Goal: Transaction & Acquisition: Purchase product/service

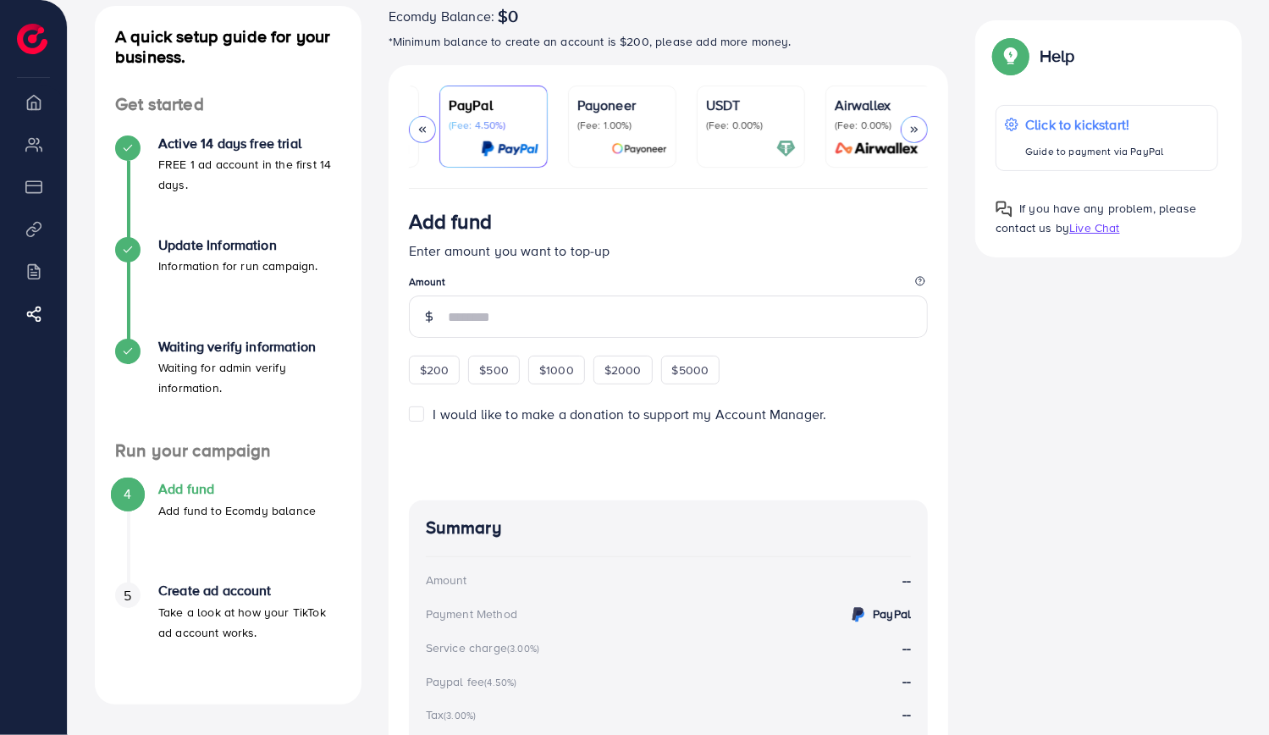
scroll to position [101, 0]
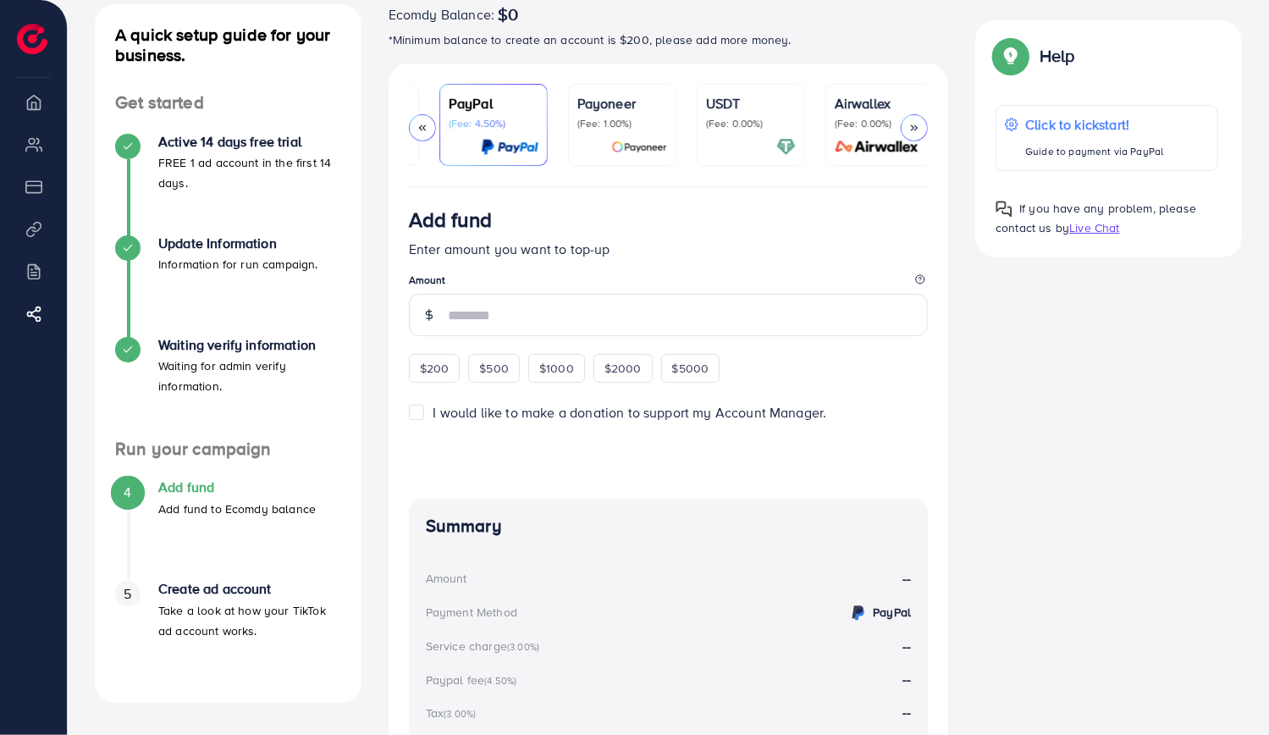
click at [433, 412] on label "I would like to make a donation to support my Account Manager." at bounding box center [630, 412] width 394 height 19
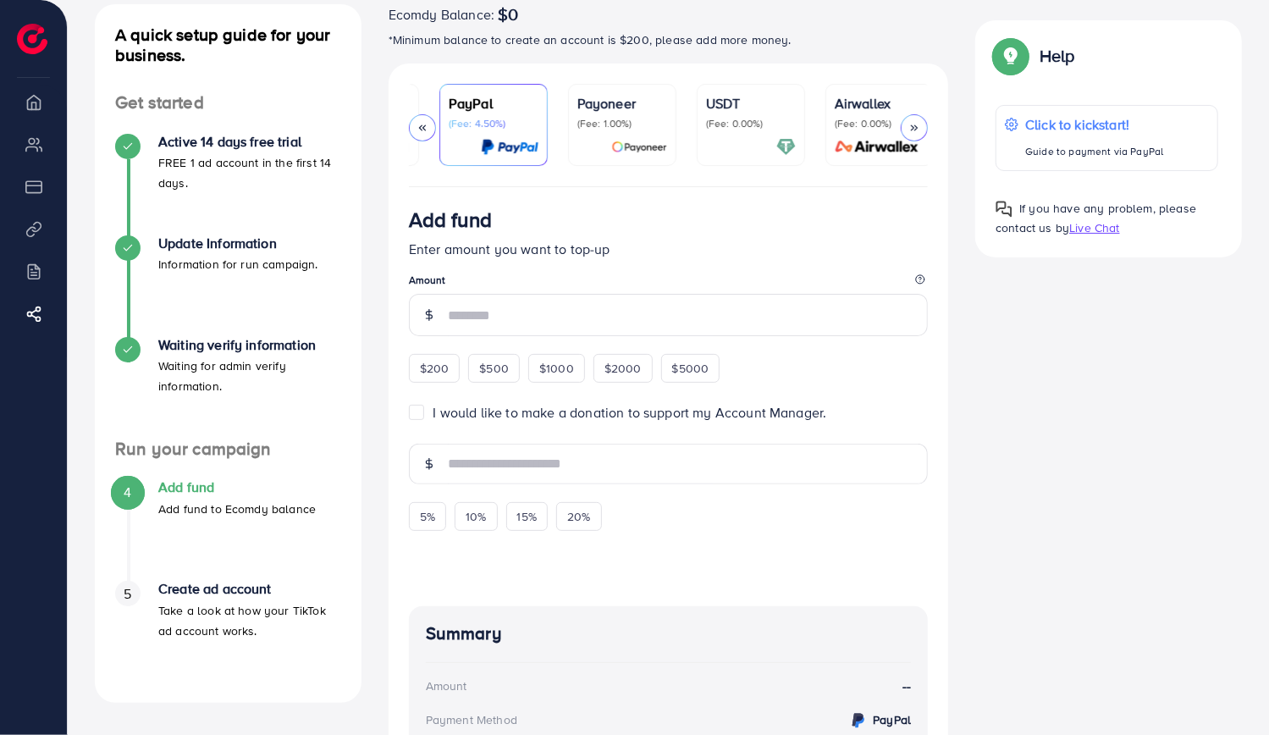
click at [433, 412] on label "I would like to make a donation to support my Account Manager." at bounding box center [630, 412] width 394 height 19
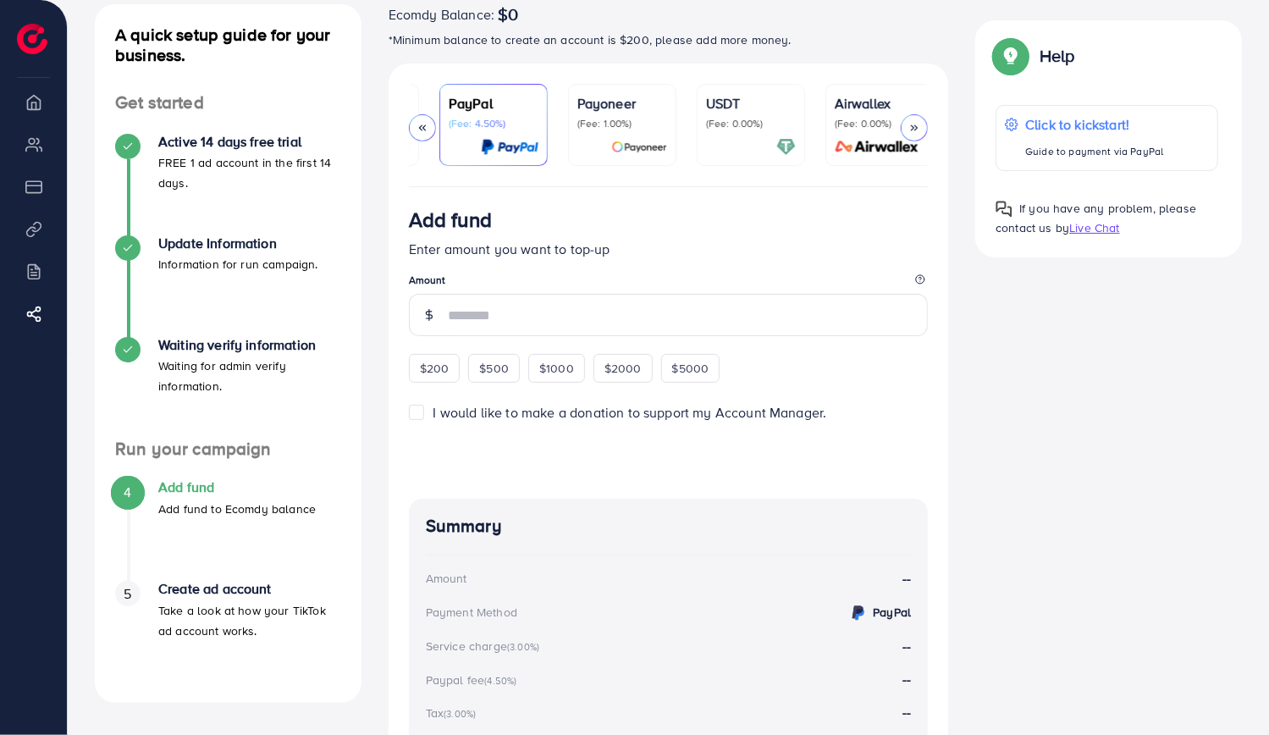
click at [433, 414] on label "I would like to make a donation to support my Account Manager." at bounding box center [630, 412] width 394 height 19
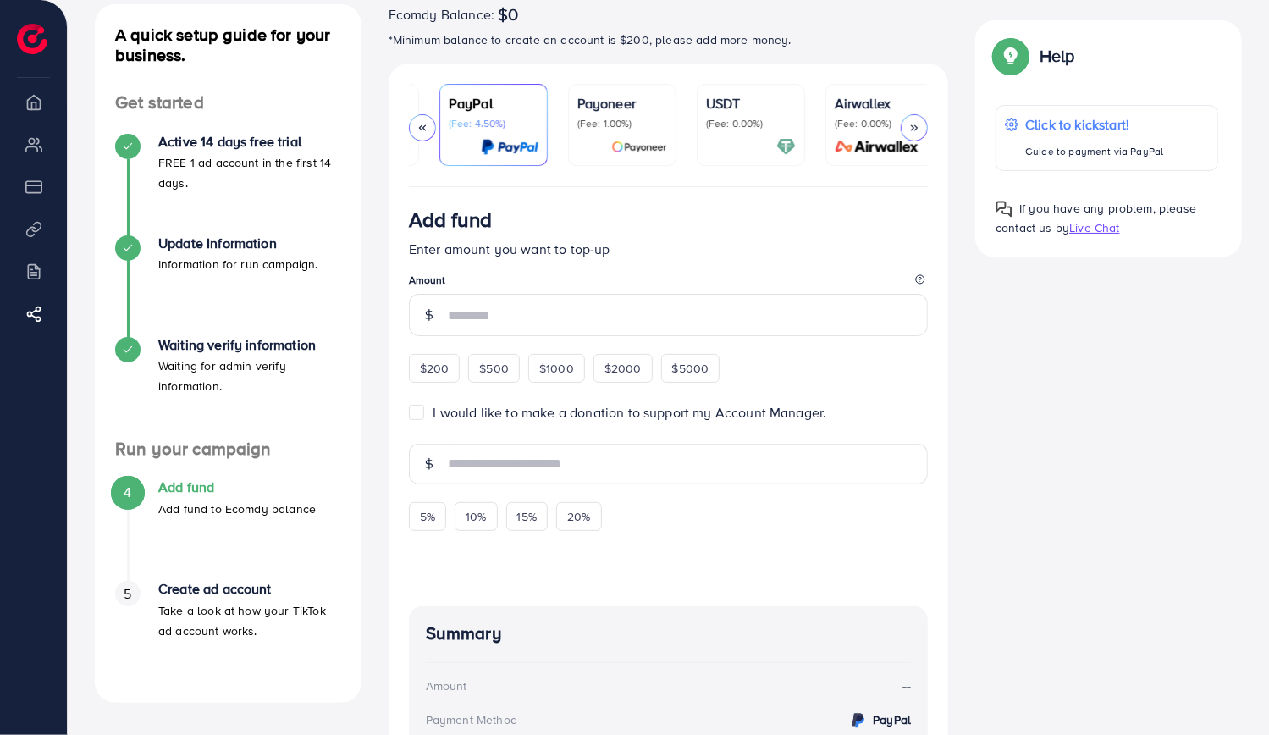
click at [433, 414] on label "I would like to make a donation to support my Account Manager." at bounding box center [630, 412] width 394 height 19
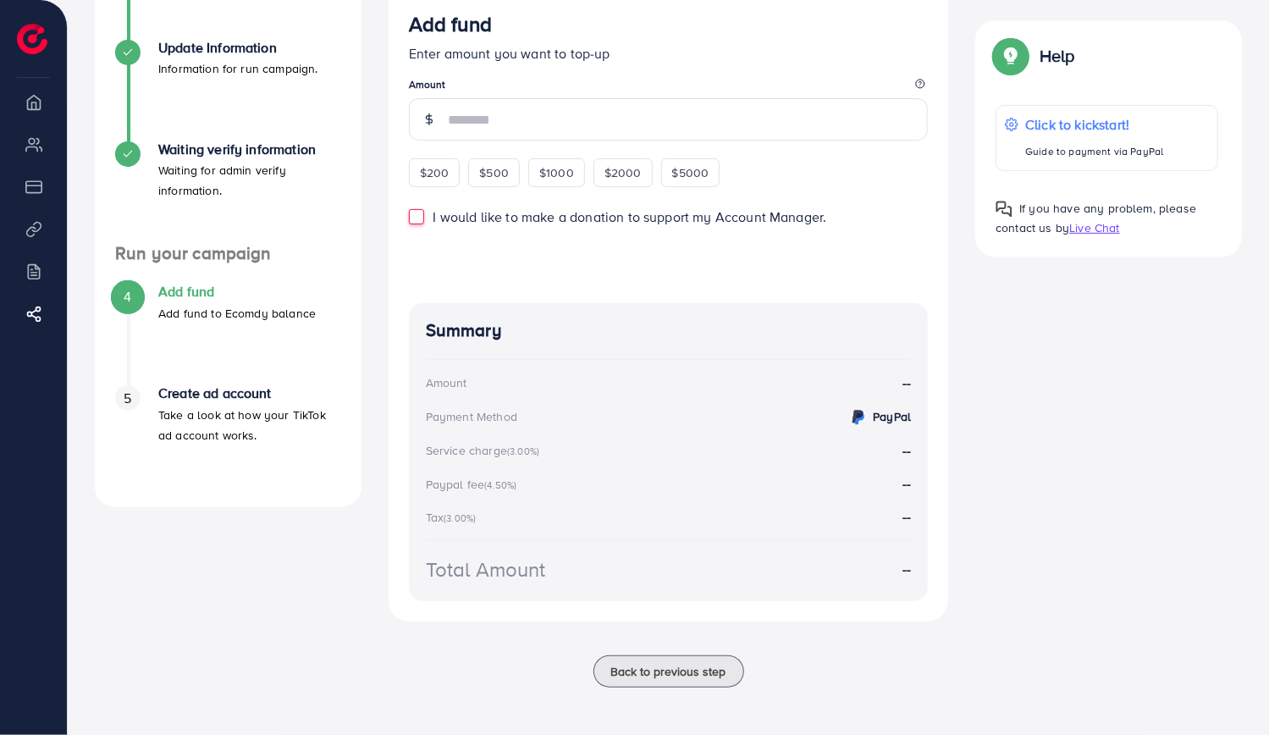
scroll to position [0, 0]
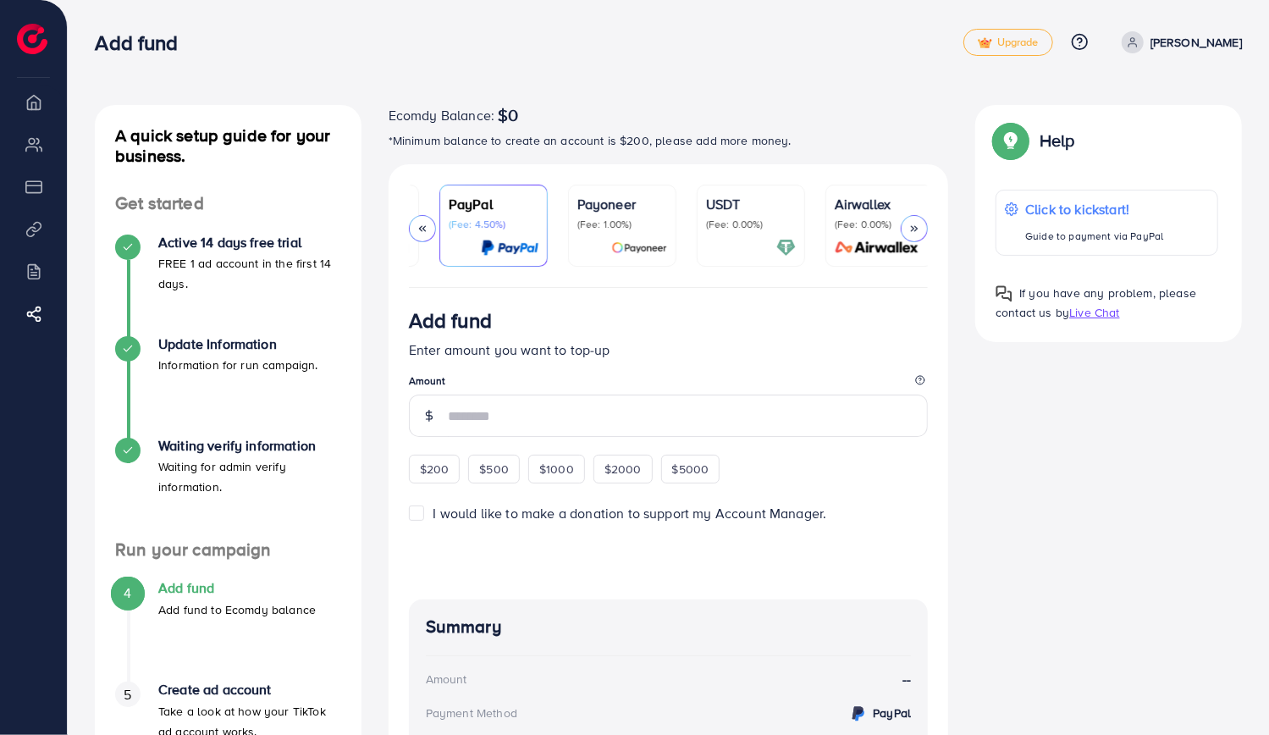
click at [598, 207] on p "Payoneer" at bounding box center [622, 204] width 90 height 20
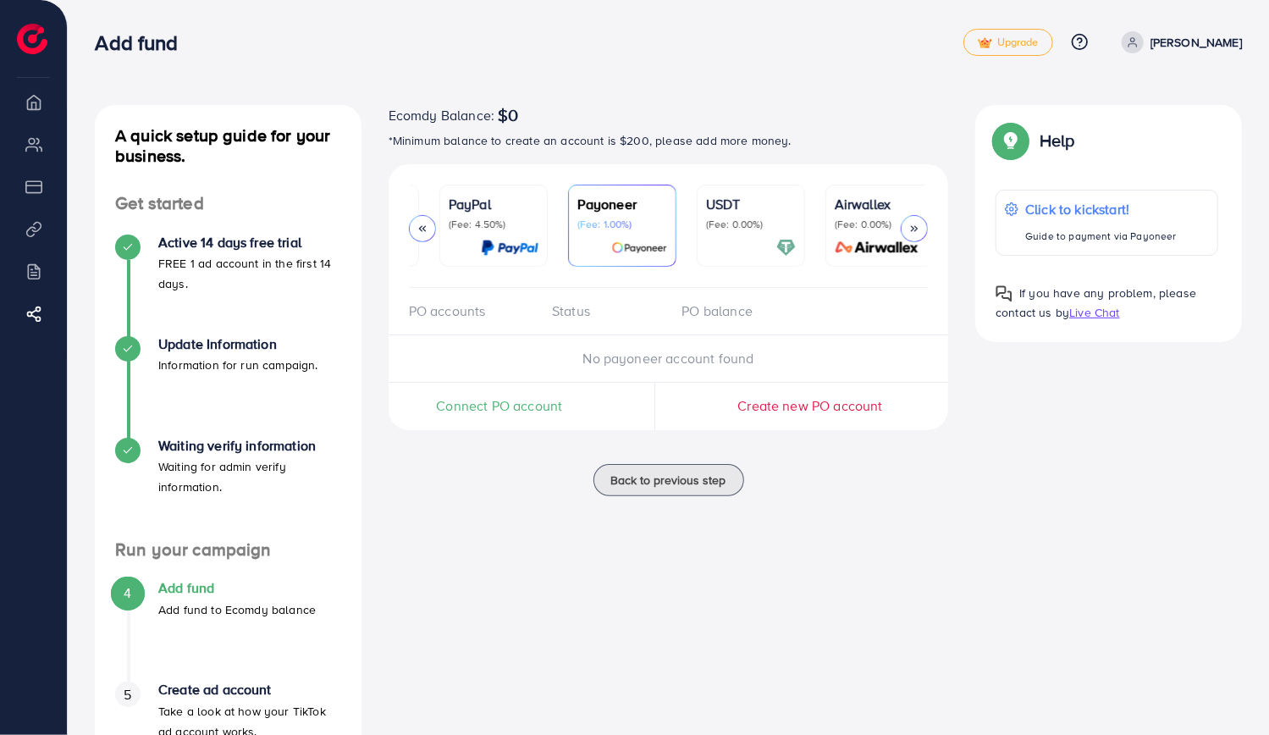
click at [726, 204] on p "USDT" at bounding box center [751, 204] width 90 height 20
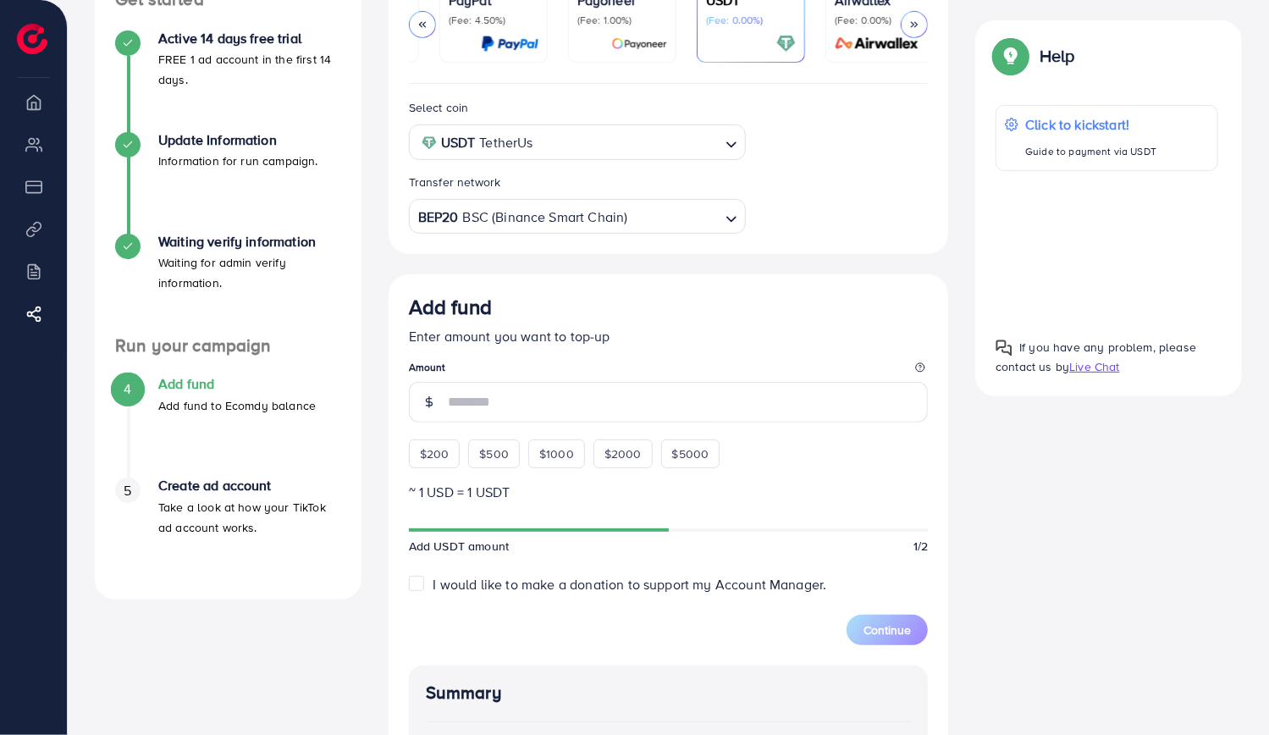
scroll to position [223, 0]
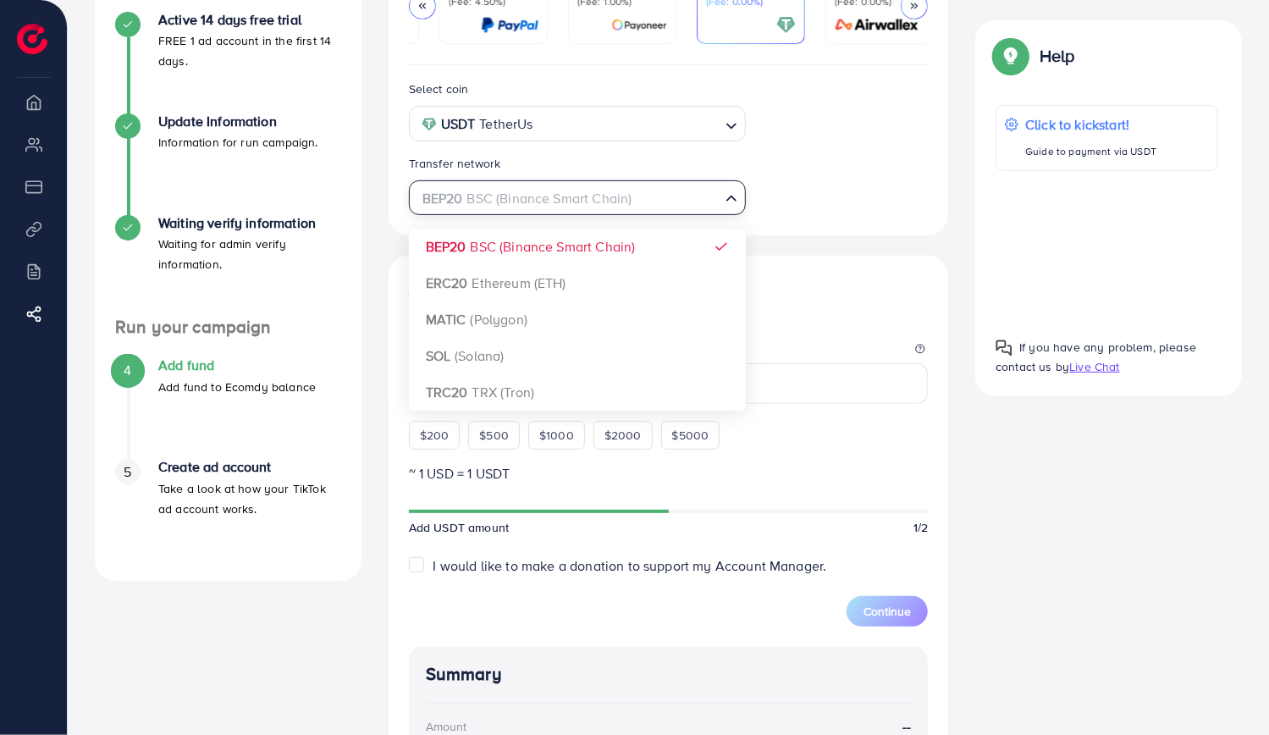
click at [630, 200] on input "Search for option" at bounding box center [568, 198] width 302 height 26
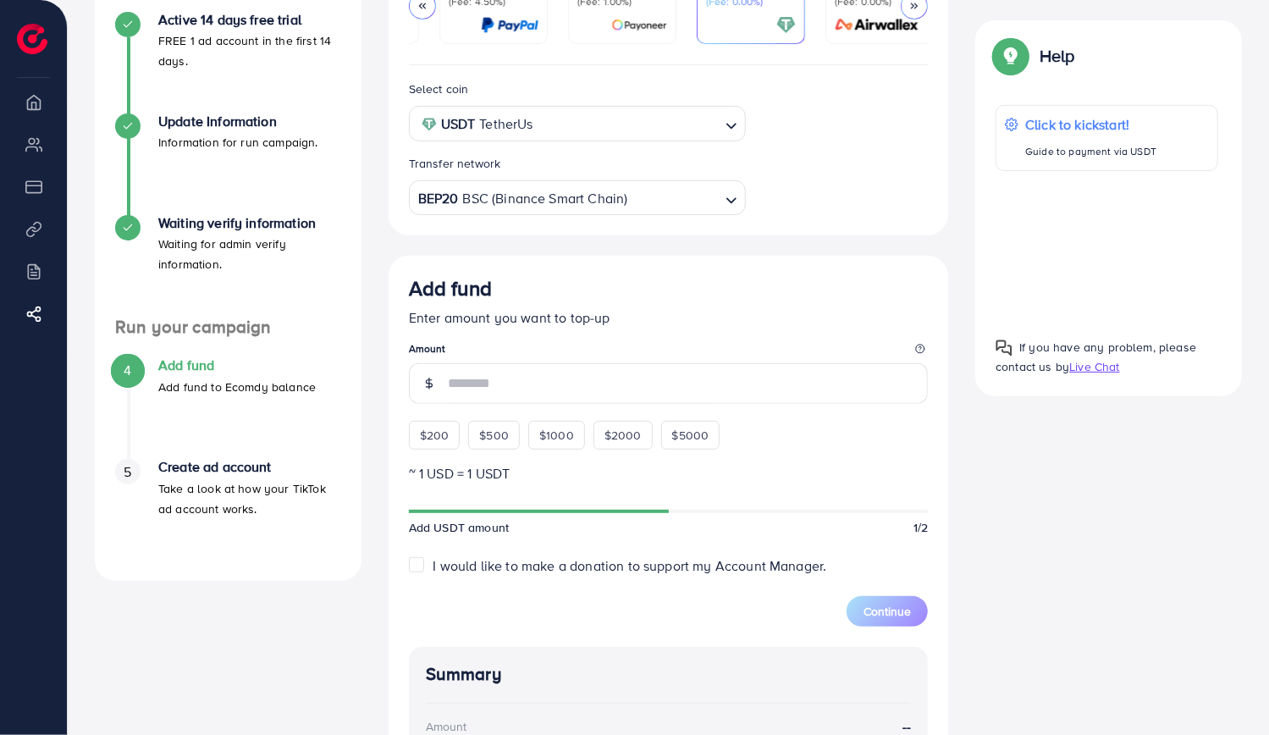
click at [792, 155] on div "Select coin USDT TetherUs Loading... Transfer network BEP20 BSC (Binance Smart …" at bounding box center [668, 147] width 547 height 136
click at [597, 391] on input "number" at bounding box center [688, 383] width 481 height 41
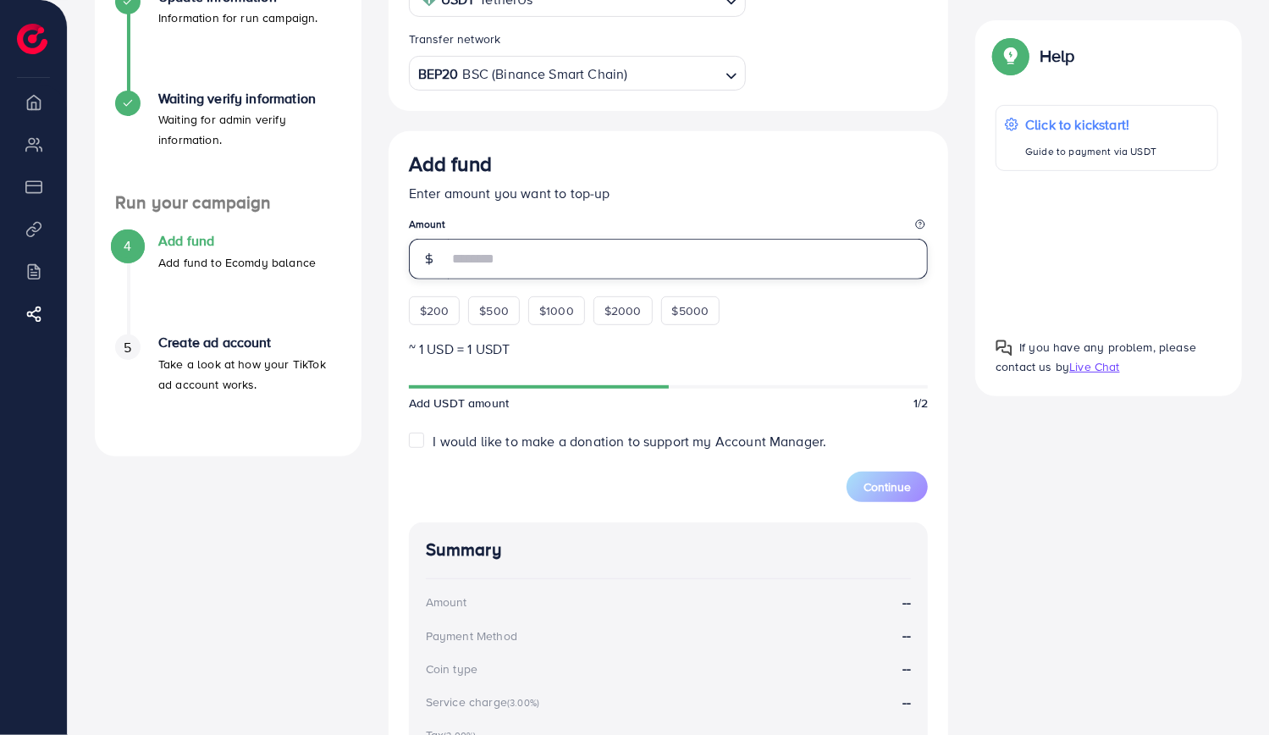
scroll to position [346, 0]
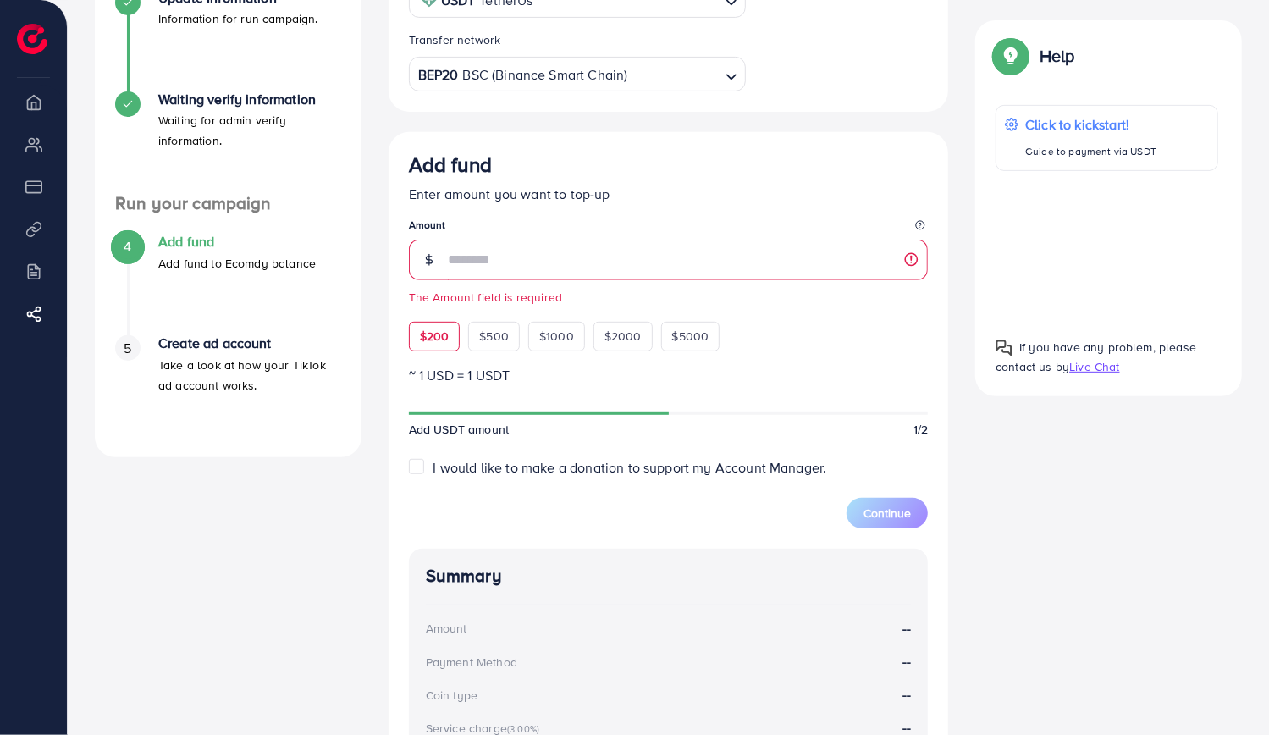
click at [435, 312] on div "Add fund Enter amount you want to top-up Amount The Amount field is required $2…" at bounding box center [669, 251] width 520 height 198
click at [433, 340] on span "$200" at bounding box center [435, 336] width 30 height 17
type input "***"
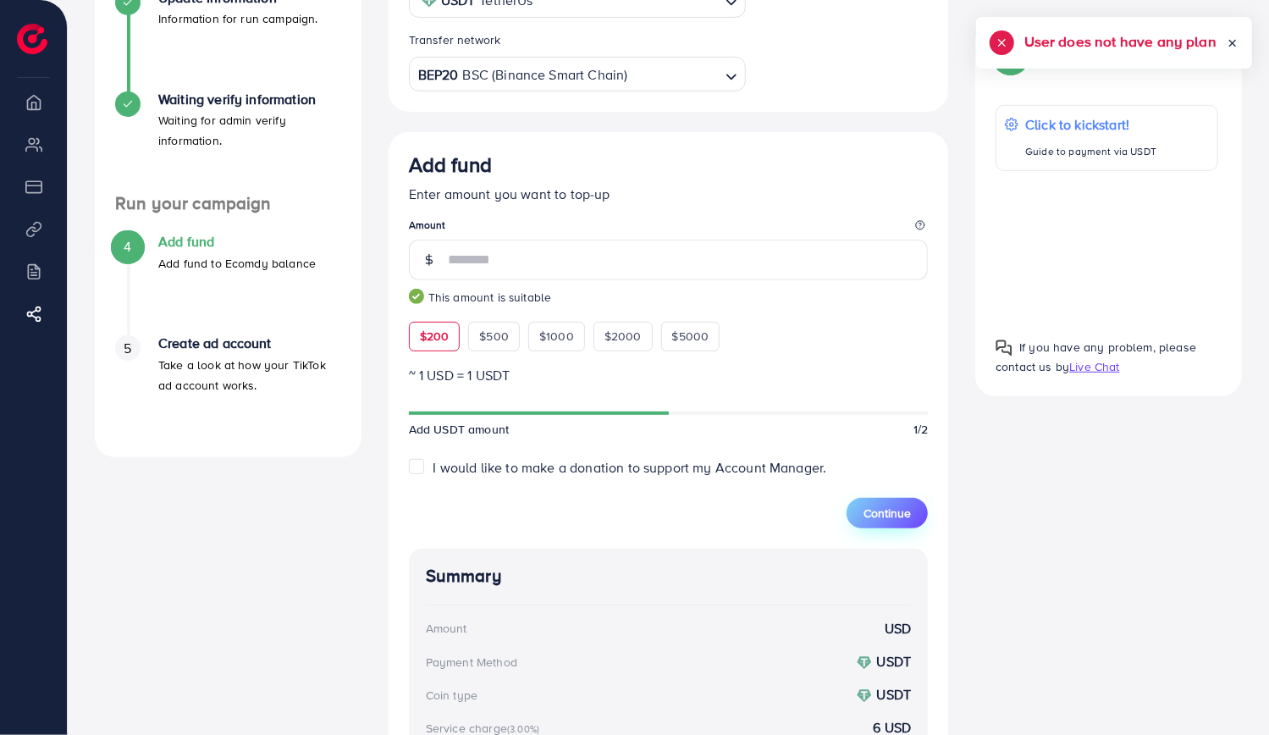
click at [889, 510] on span "Continue" at bounding box center [887, 513] width 47 height 17
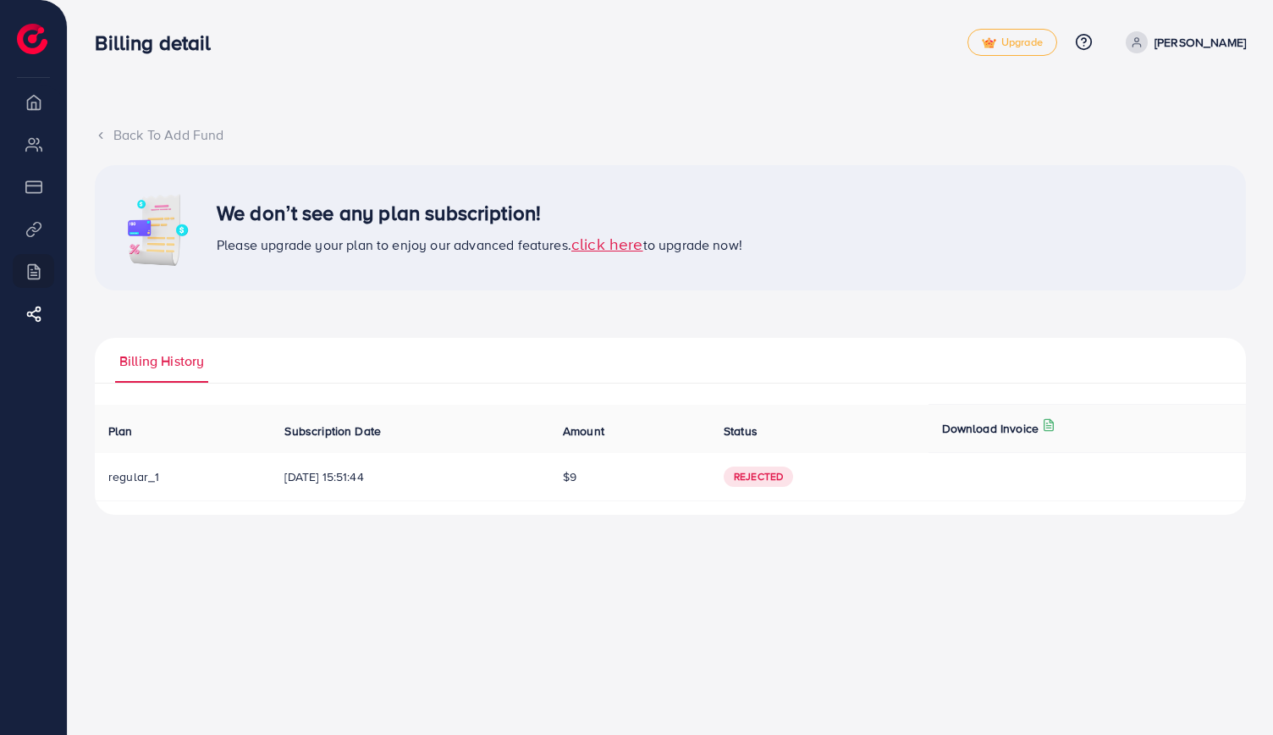
click at [112, 130] on div "Back To Add Fund" at bounding box center [670, 134] width 1151 height 19
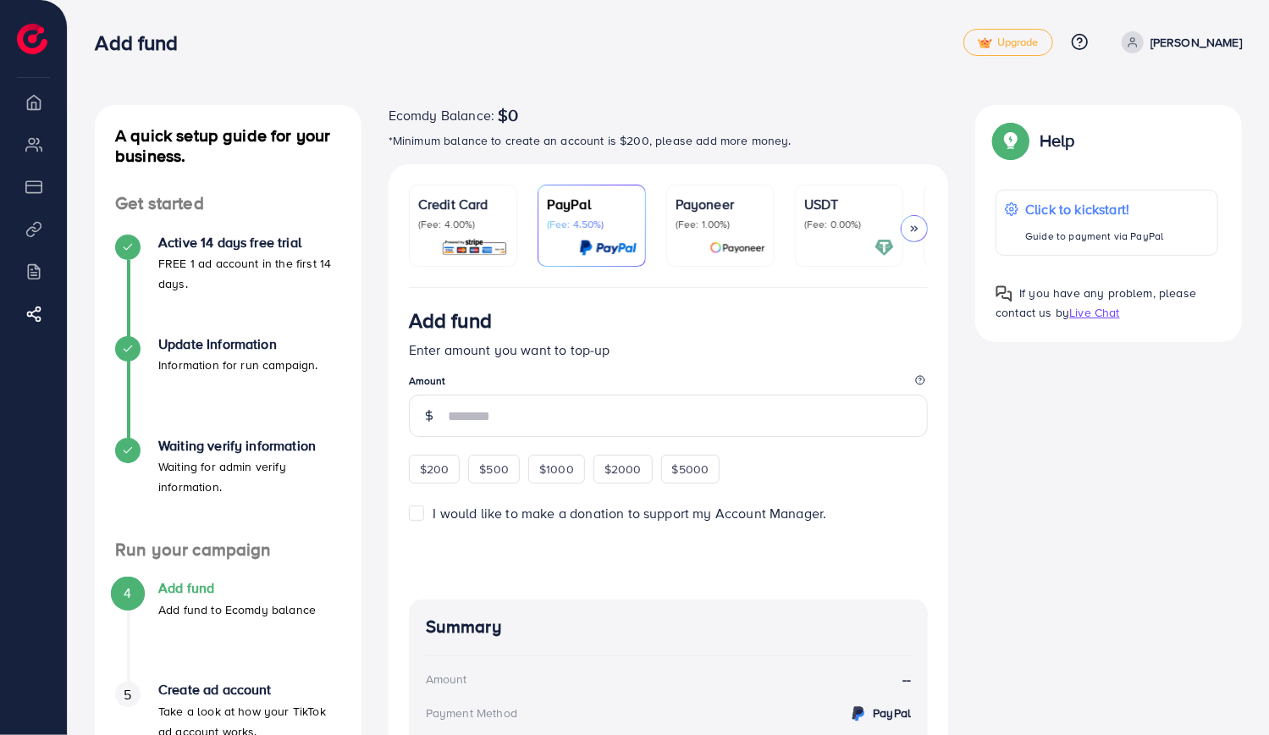
click at [452, 218] on p "(Fee: 4.00%)" at bounding box center [463, 225] width 90 height 14
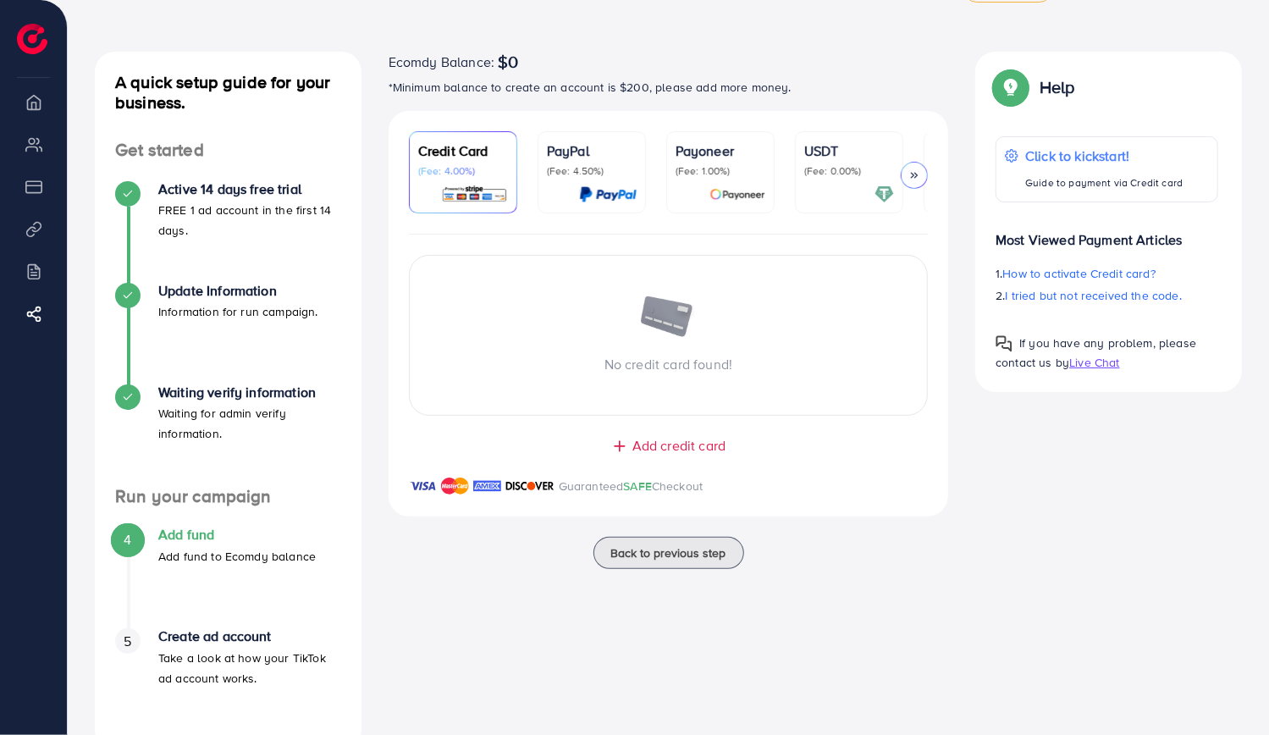
scroll to position [96, 0]
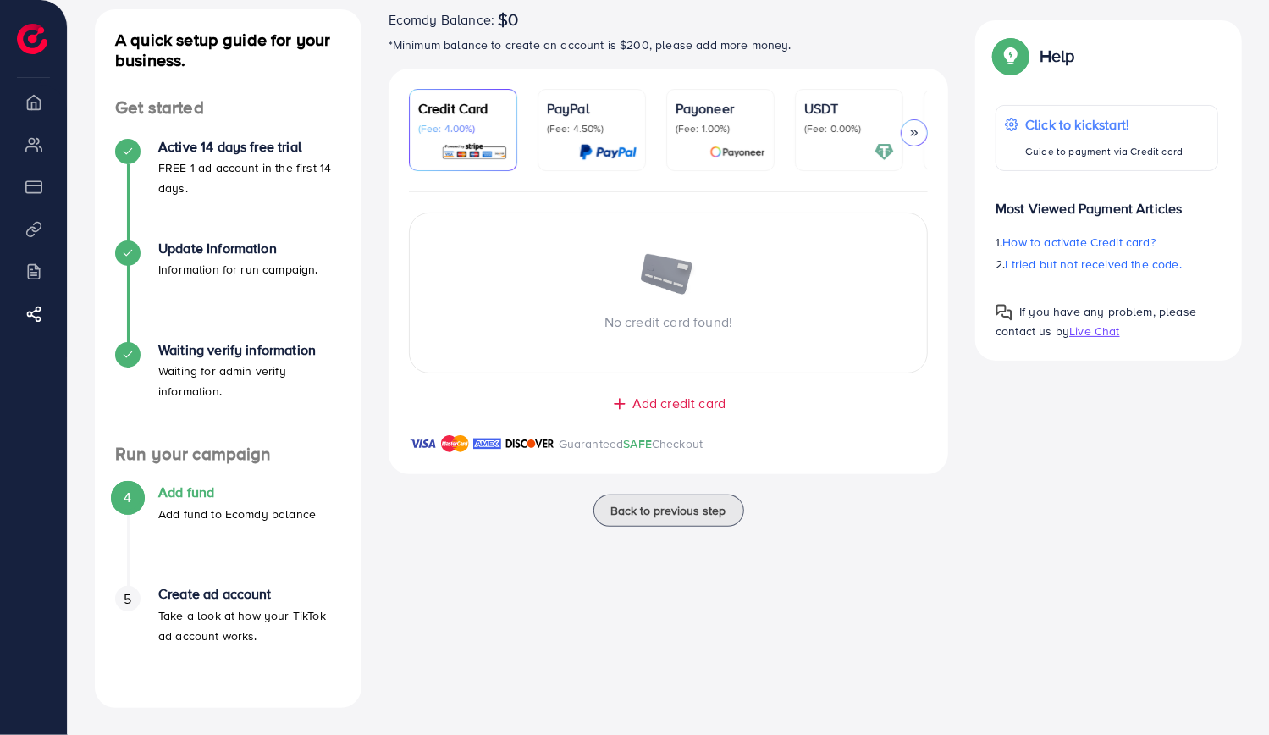
click at [577, 89] on link "PayPal (Fee: 4.50%)" at bounding box center [592, 130] width 108 height 82
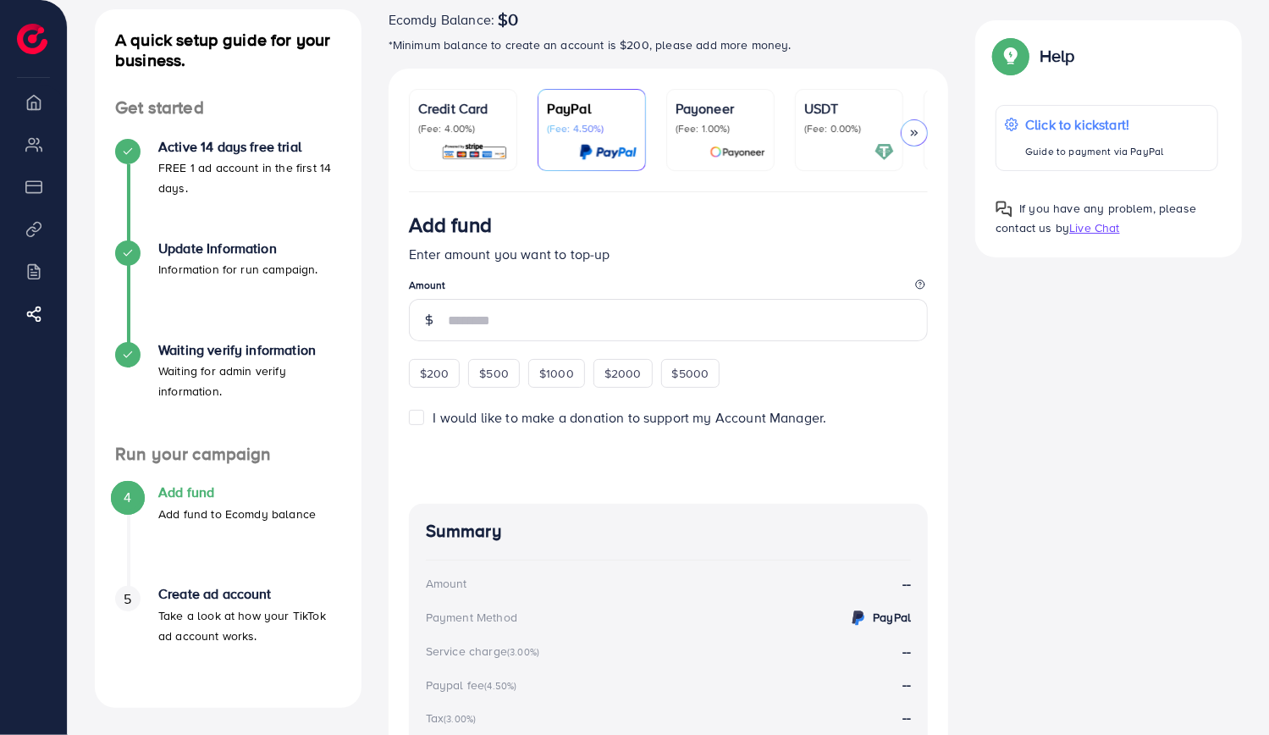
click at [500, 102] on p "Credit Card" at bounding box center [463, 108] width 90 height 20
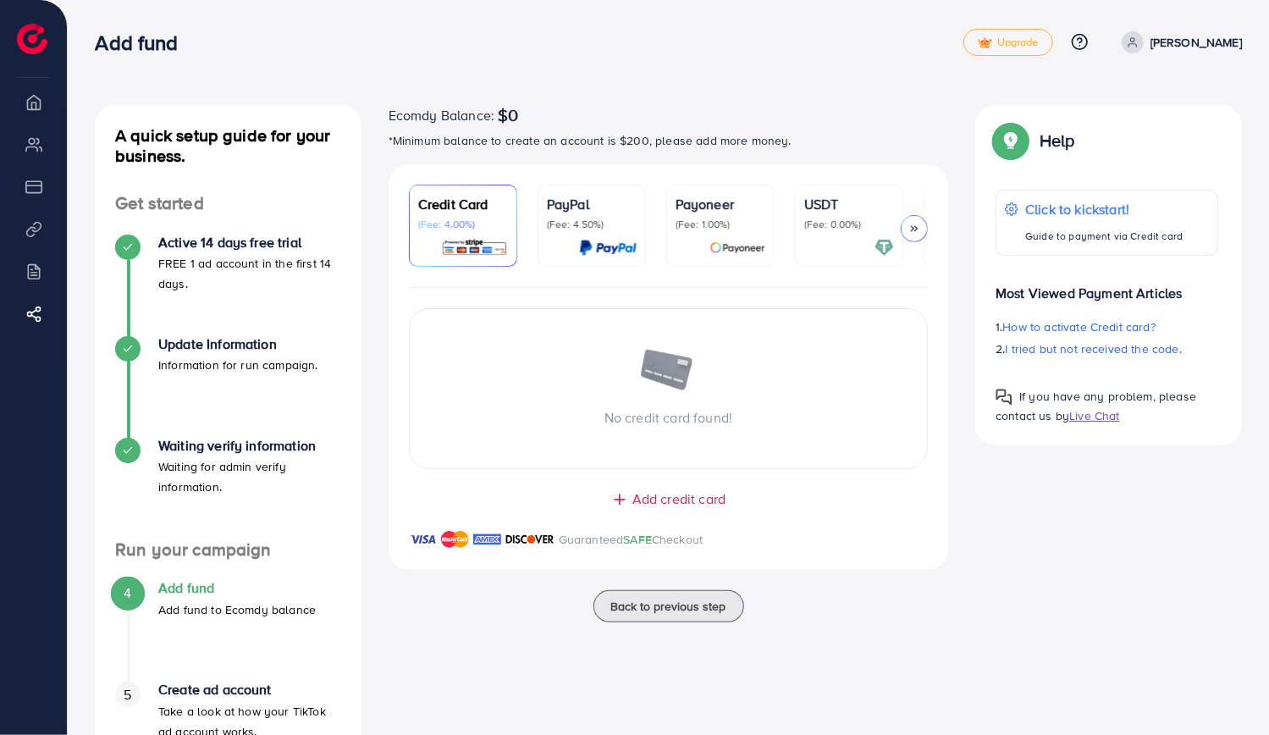
click at [676, 502] on span "Add credit card" at bounding box center [678, 498] width 93 height 19
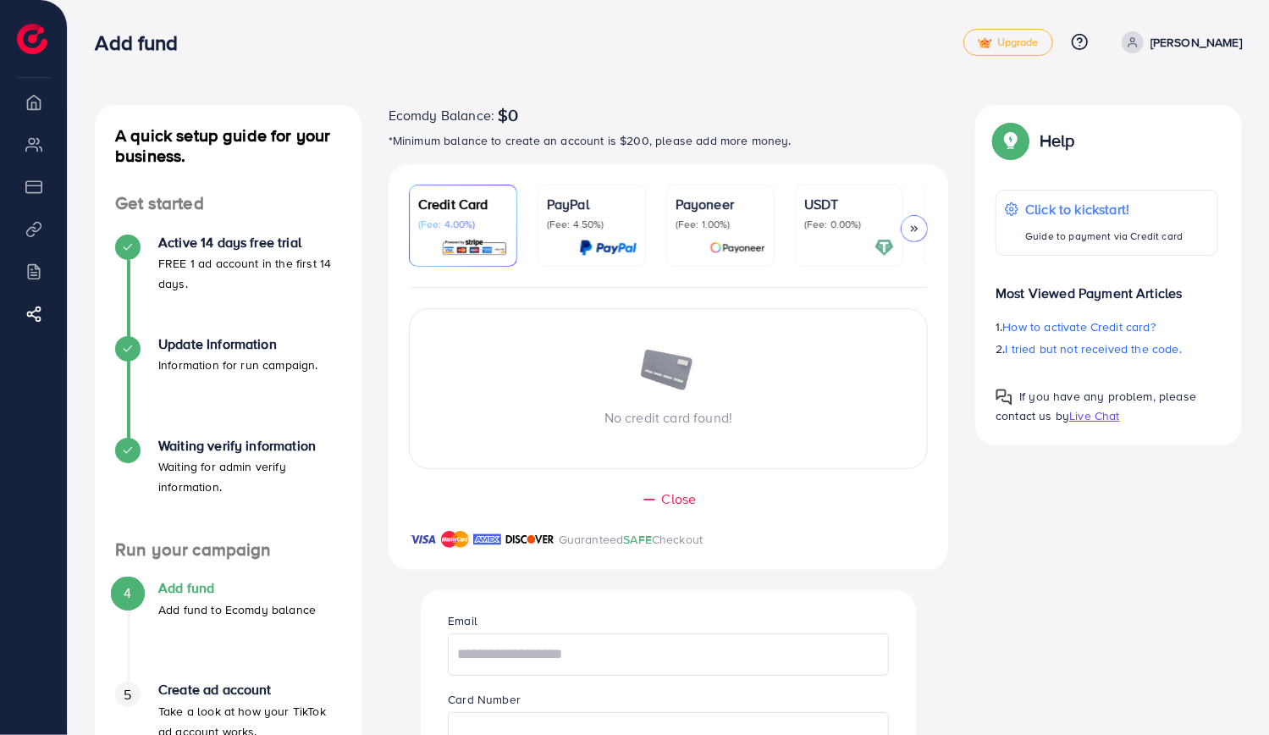
click at [616, 233] on div "PayPal (Fee: 4.50%)" at bounding box center [592, 225] width 90 height 63
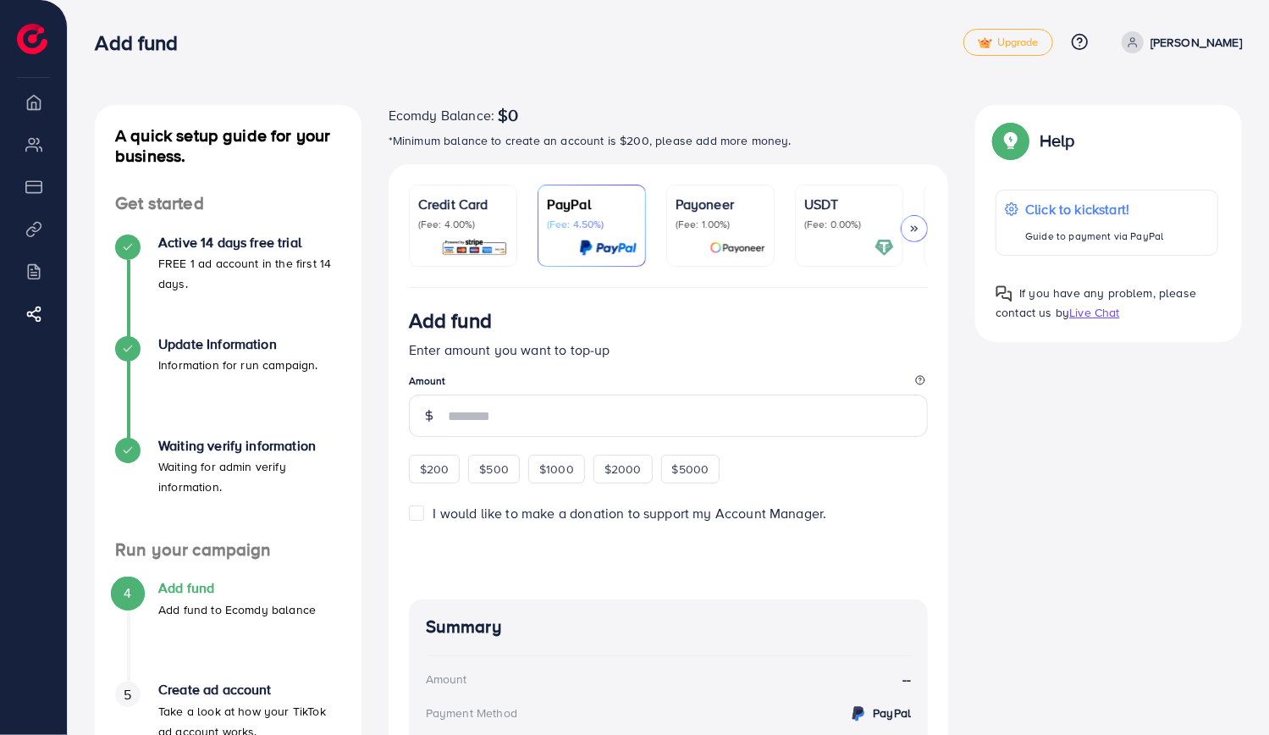
click at [711, 221] on p "(Fee: 1.00%)" at bounding box center [721, 225] width 90 height 14
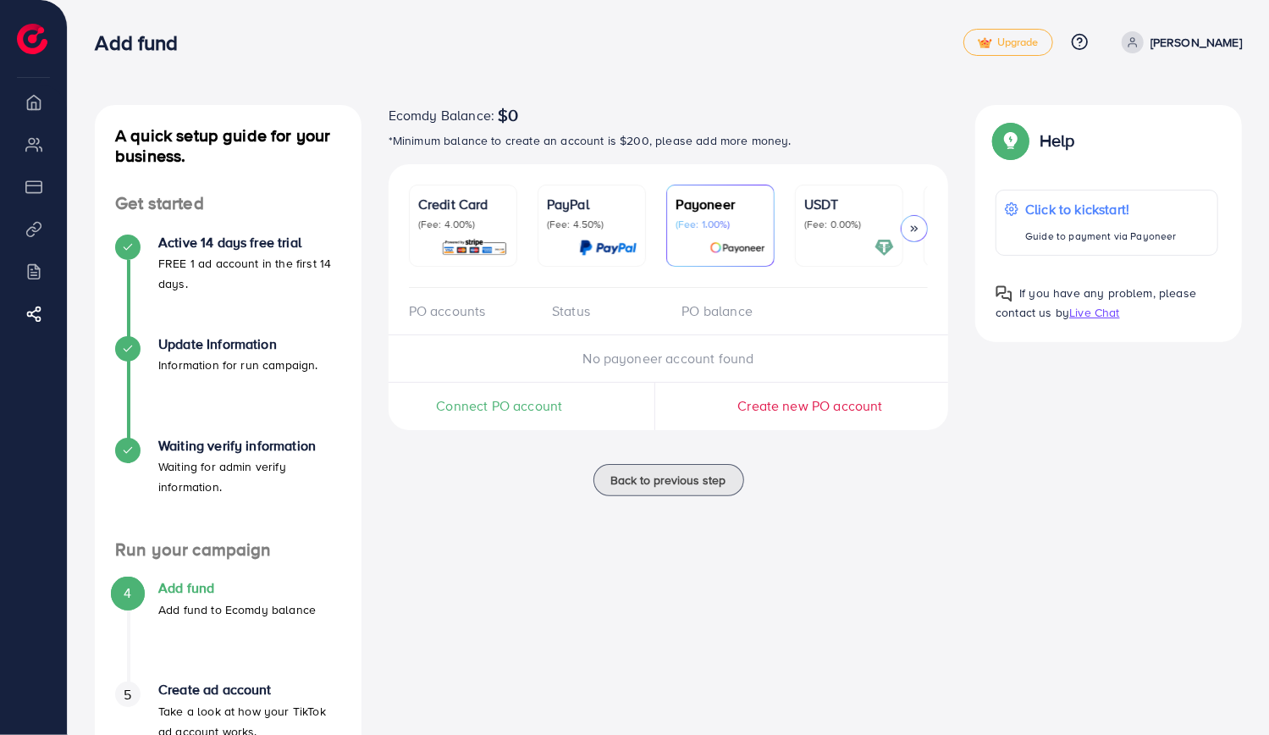
click at [814, 206] on p "USDT" at bounding box center [849, 204] width 90 height 20
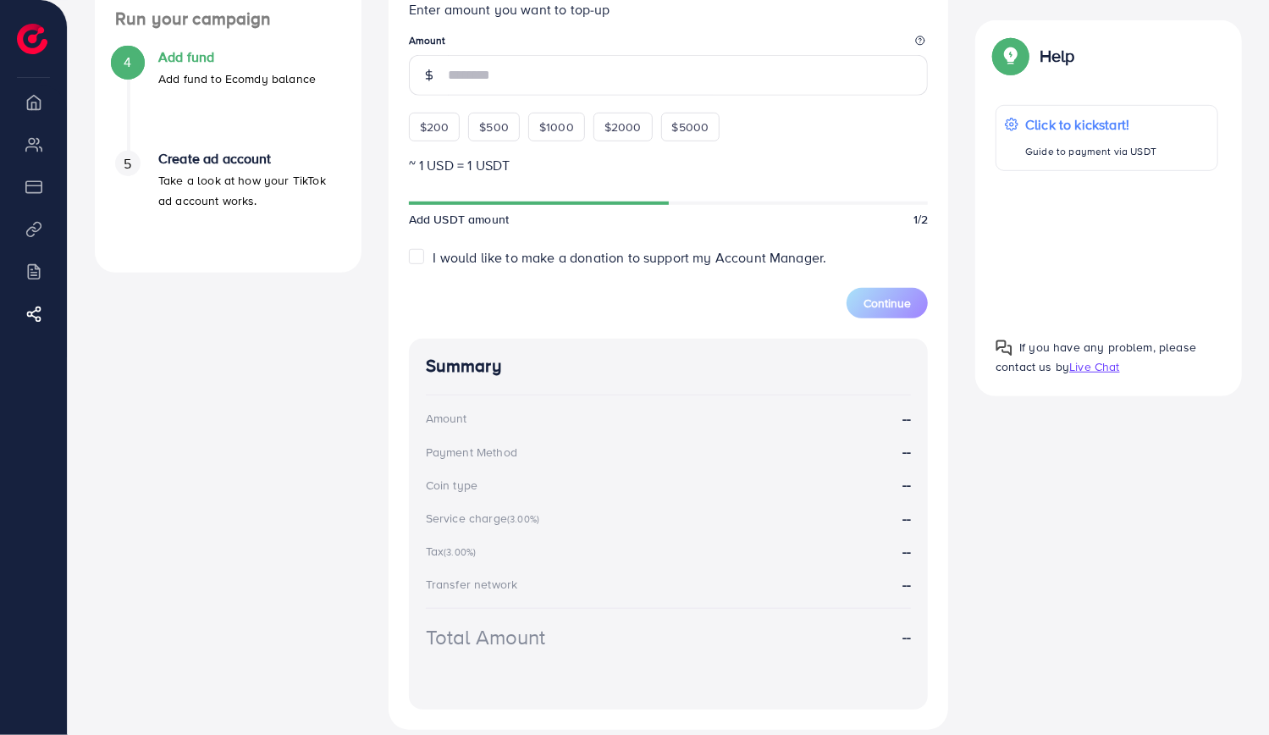
scroll to position [593, 0]
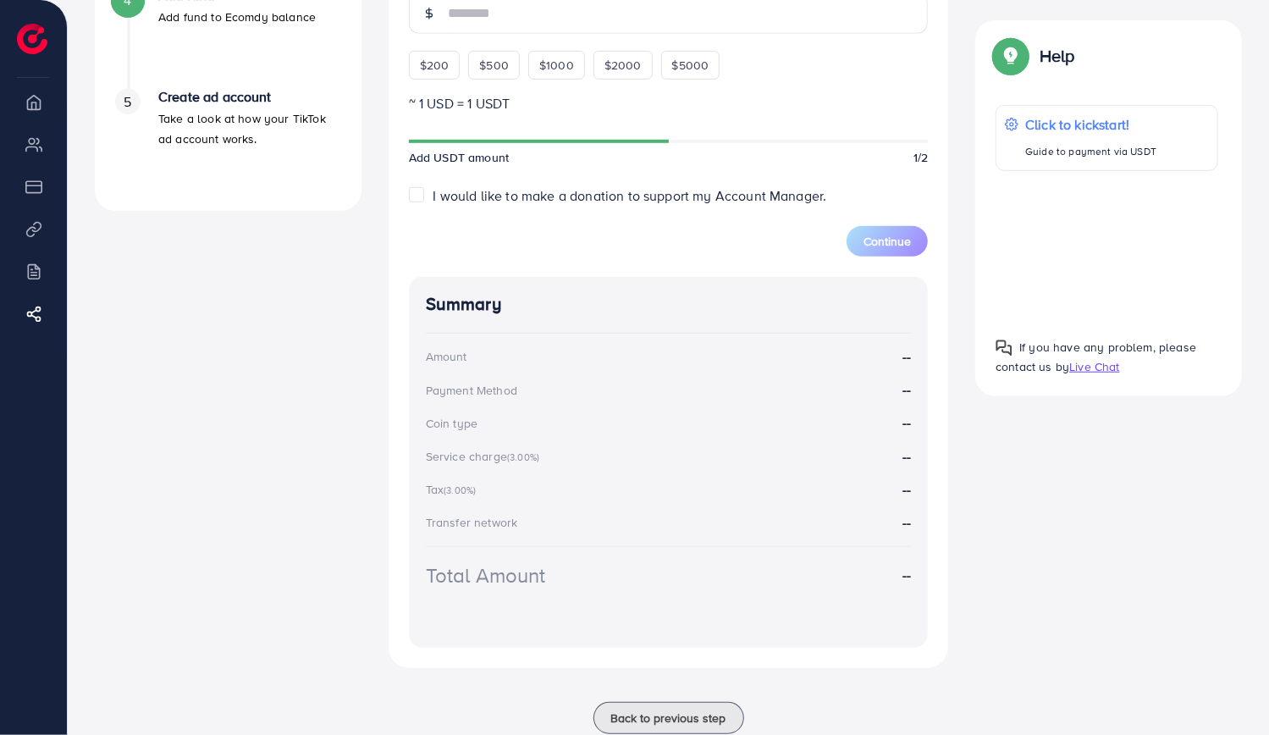
click at [526, 458] on small "(3.00%)" at bounding box center [523, 457] width 32 height 14
drag, startPoint x: 456, startPoint y: 488, endPoint x: 493, endPoint y: 489, distance: 37.3
click at [493, 489] on div "Tax (3.00%) --" at bounding box center [669, 489] width 486 height 19
click at [505, 489] on div "Tax (3.00%) --" at bounding box center [669, 489] width 486 height 19
drag, startPoint x: 498, startPoint y: 454, endPoint x: 549, endPoint y: 456, distance: 50.9
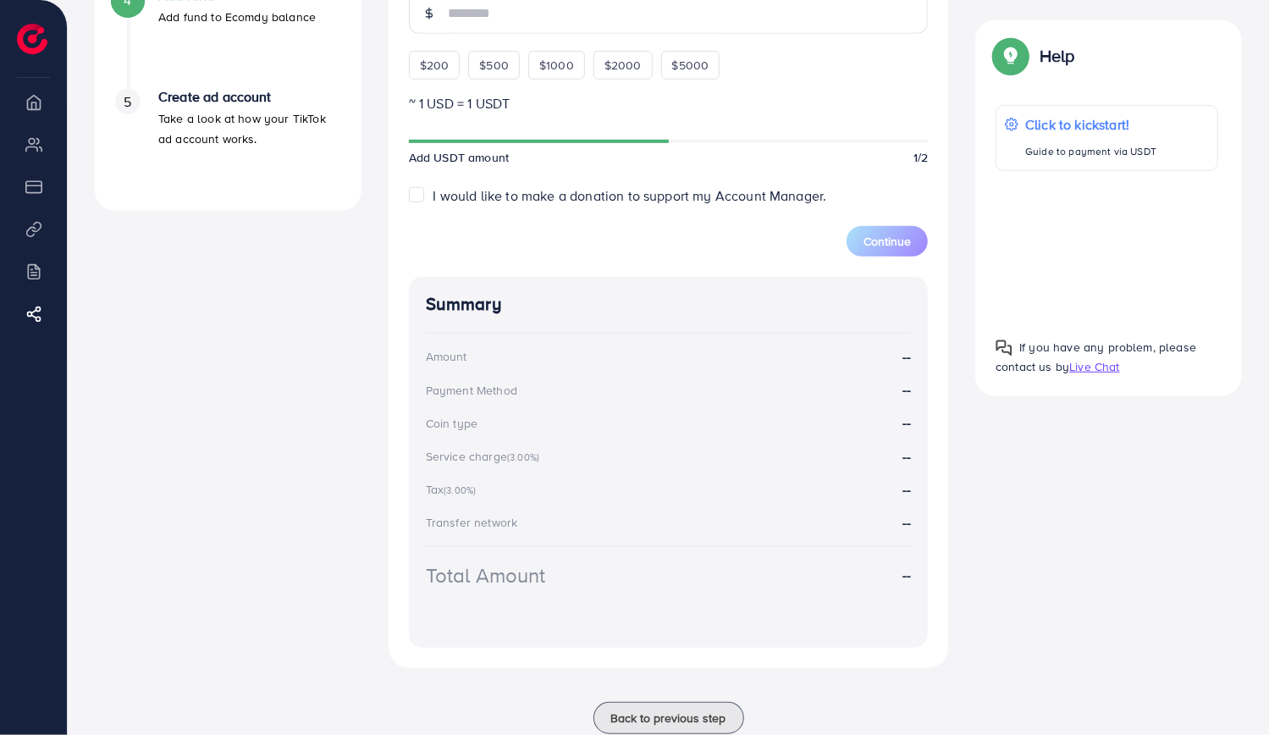
click at [549, 456] on div "Service charge (3.00%) --" at bounding box center [669, 456] width 486 height 19
drag, startPoint x: 444, startPoint y: 496, endPoint x: 500, endPoint y: 489, distance: 57.2
click at [472, 490] on div "Tax (3.00%)" at bounding box center [454, 489] width 56 height 17
click at [537, 458] on small "(3.00%)" at bounding box center [523, 457] width 32 height 14
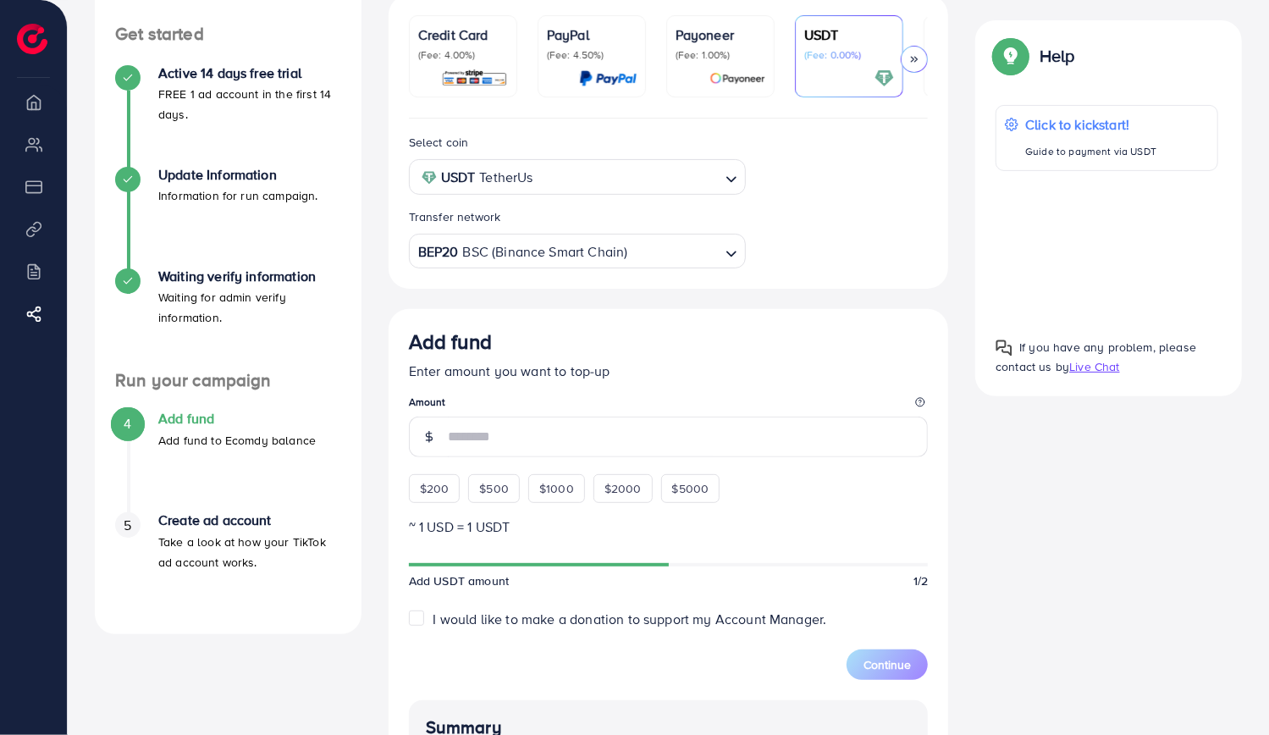
scroll to position [0, 0]
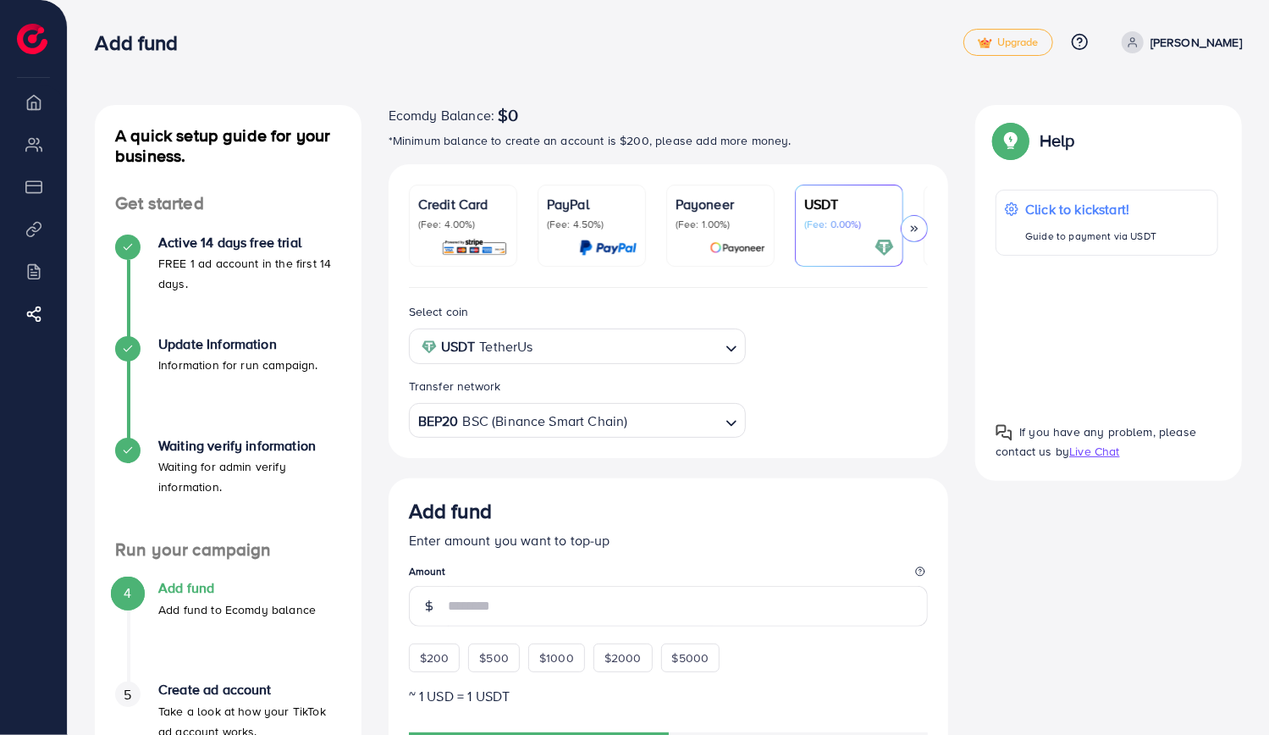
click at [605, 211] on p "PayPal" at bounding box center [592, 204] width 90 height 20
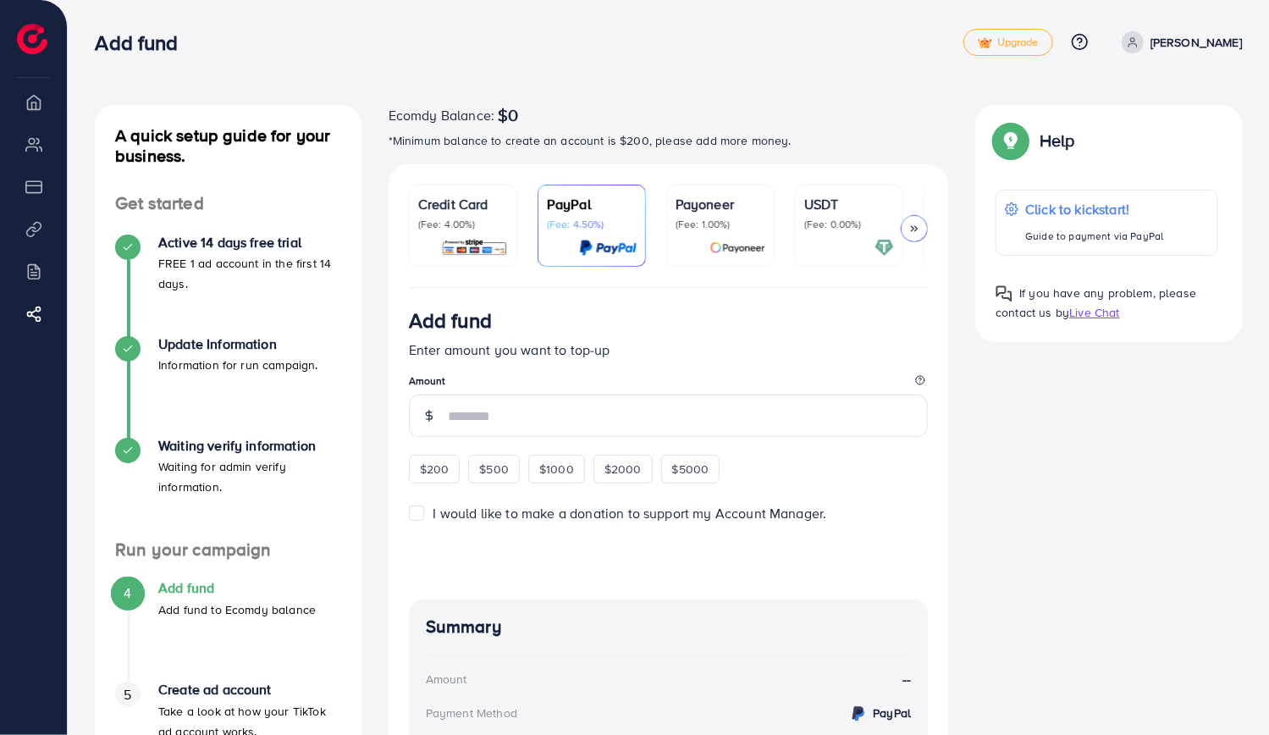
click at [704, 214] on div "Payoneer (Fee: 1.00%)" at bounding box center [721, 212] width 90 height 37
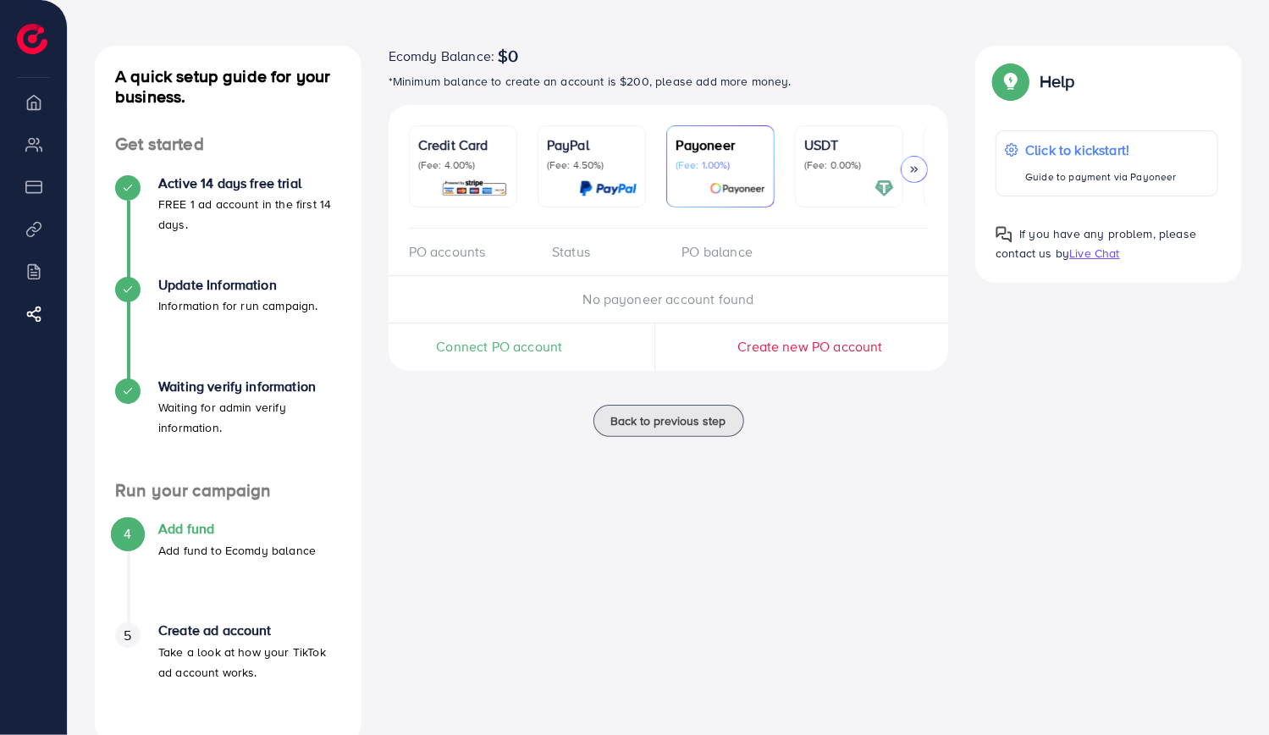
scroll to position [96, 0]
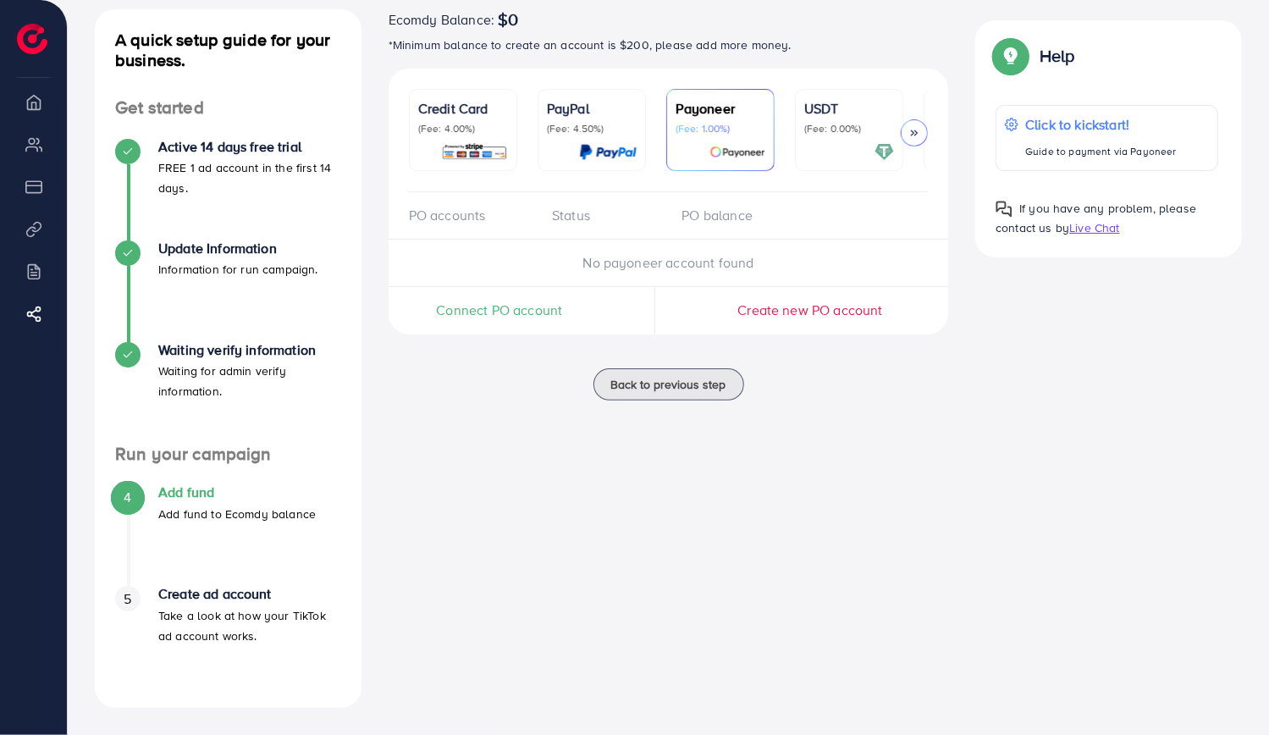
click at [872, 202] on div "PO accounts Status PO balance" at bounding box center [669, 215] width 560 height 47
click at [883, 200] on div "PO accounts Status PO balance" at bounding box center [669, 215] width 560 height 47
click at [888, 196] on div "PO accounts Status PO balance" at bounding box center [669, 215] width 560 height 47
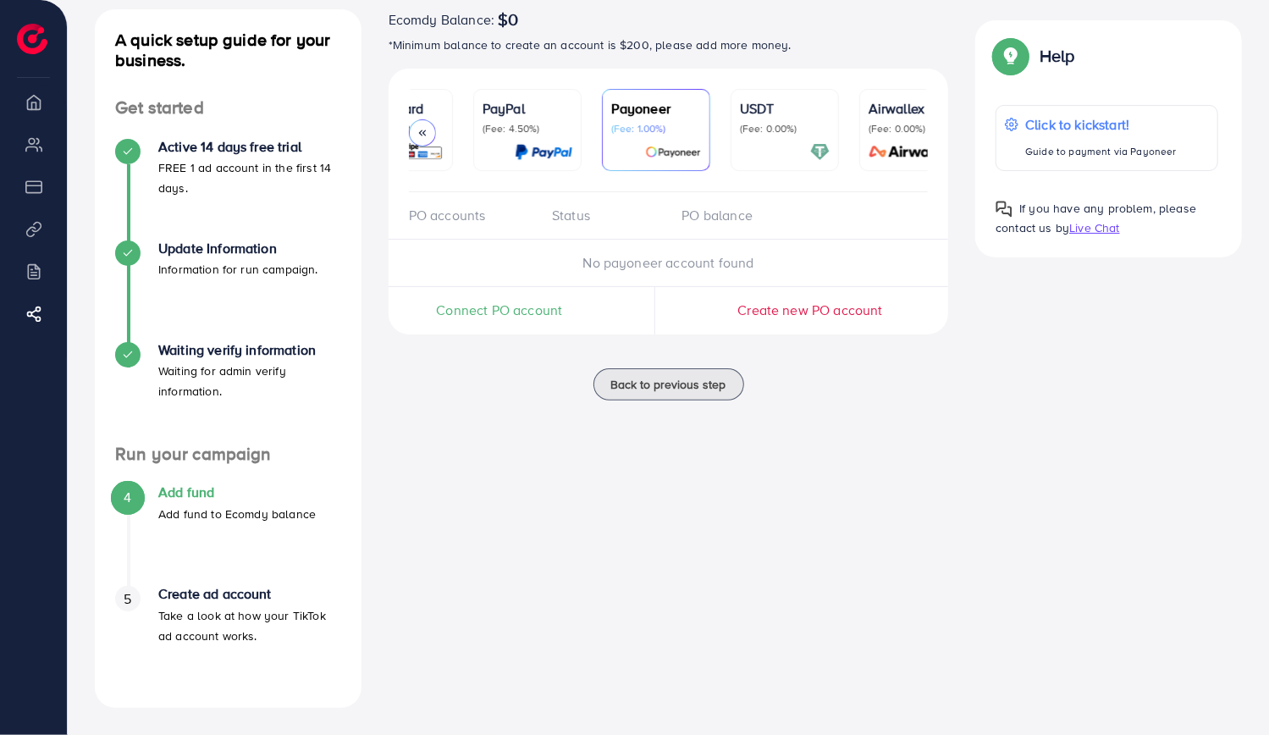
scroll to position [0, 103]
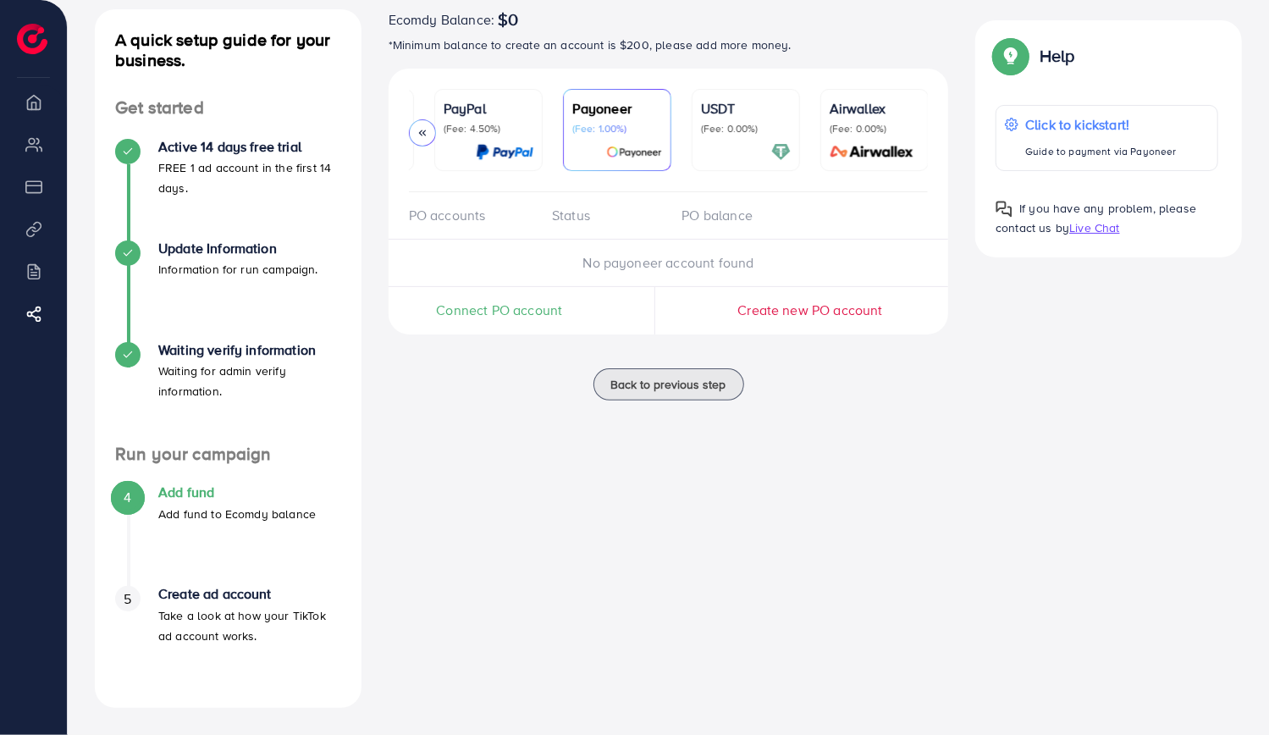
click at [873, 109] on p "Airwallex" at bounding box center [875, 108] width 90 height 20
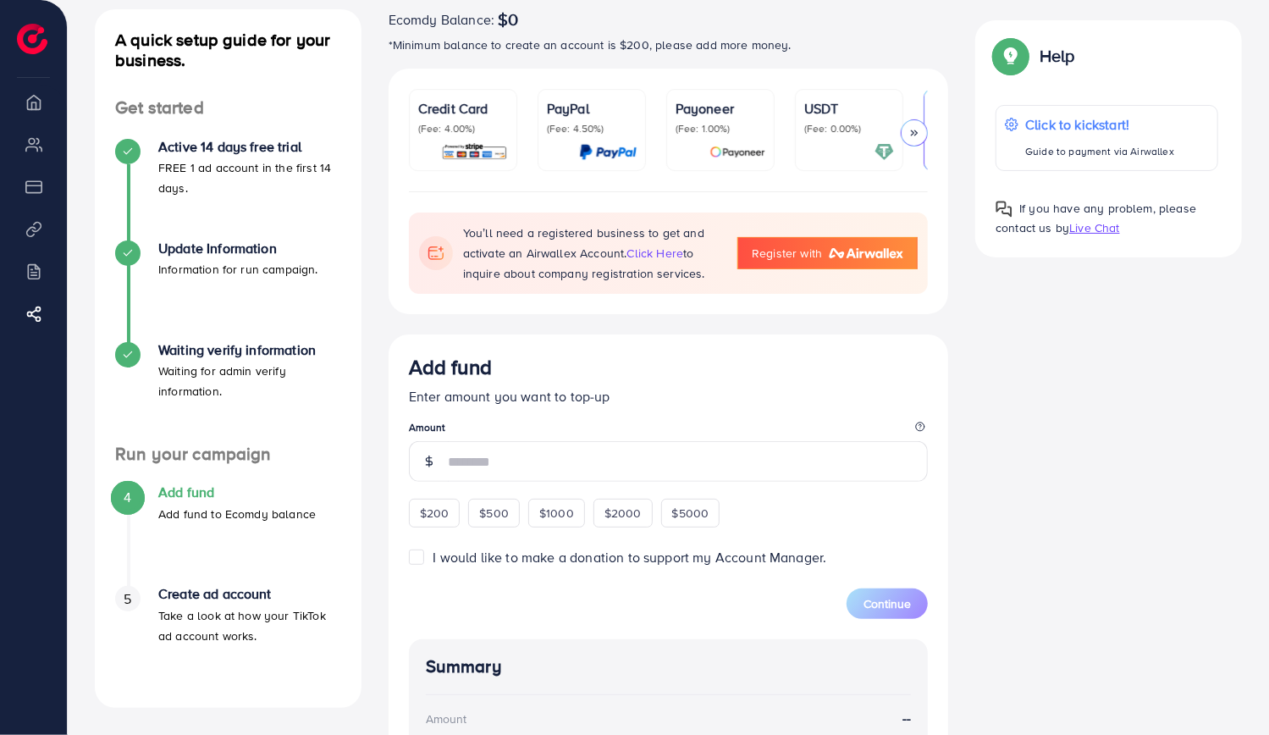
click at [478, 111] on p "Credit Card" at bounding box center [463, 108] width 90 height 20
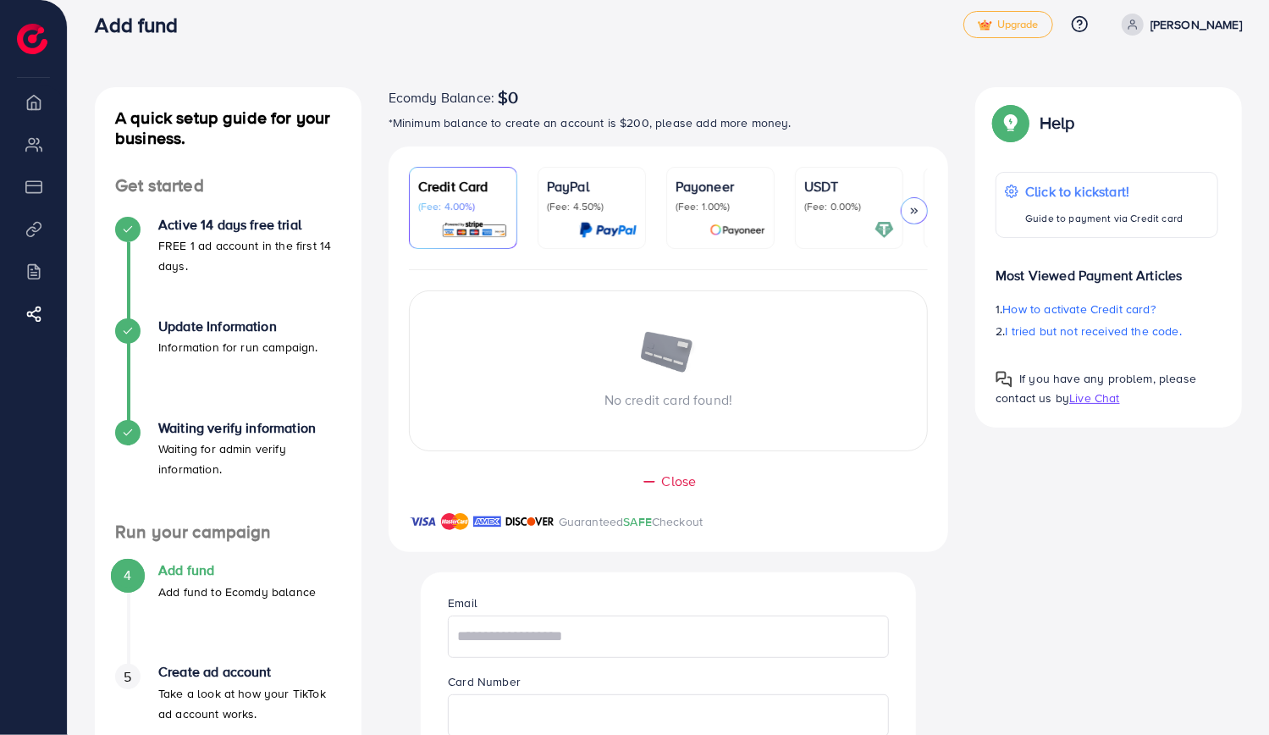
scroll to position [17, 0]
click at [1010, 27] on span "Upgrade" at bounding box center [1008, 25] width 61 height 13
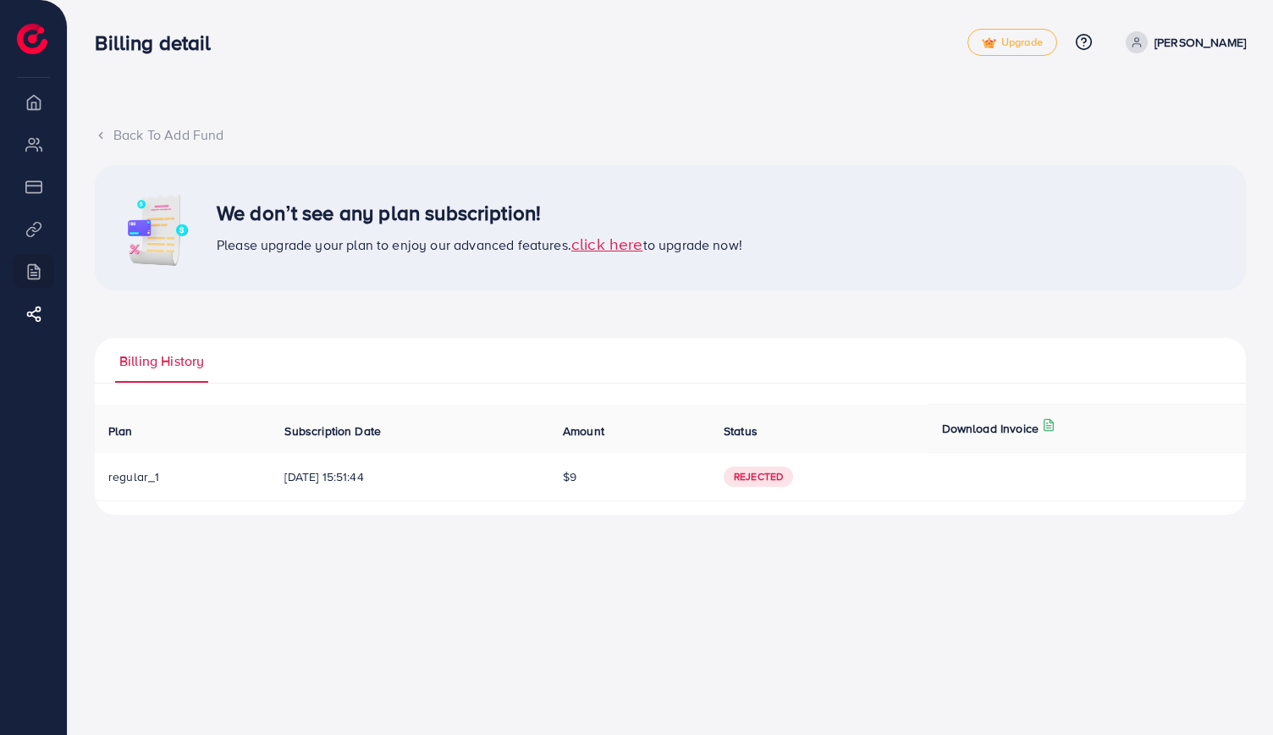
click at [713, 356] on ul "Billing History" at bounding box center [670, 361] width 1151 height 46
click at [620, 243] on span "click here" at bounding box center [607, 243] width 72 height 23
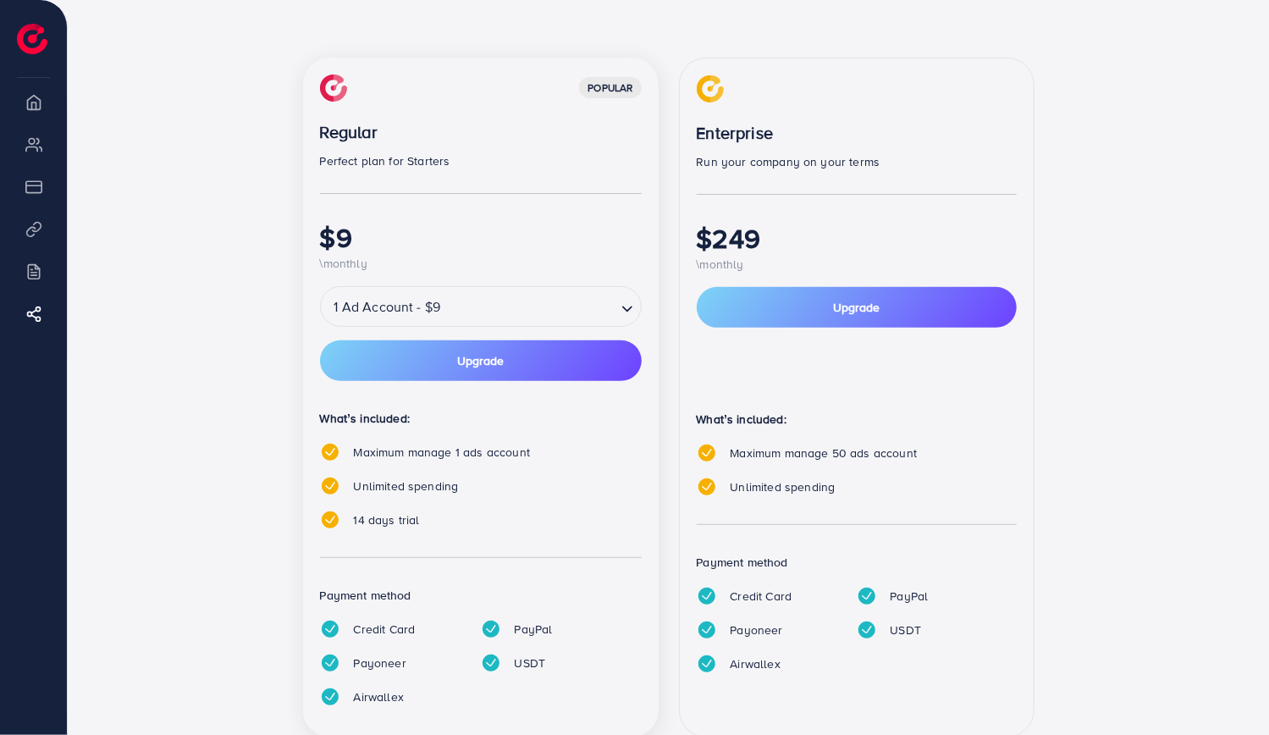
scroll to position [256, 0]
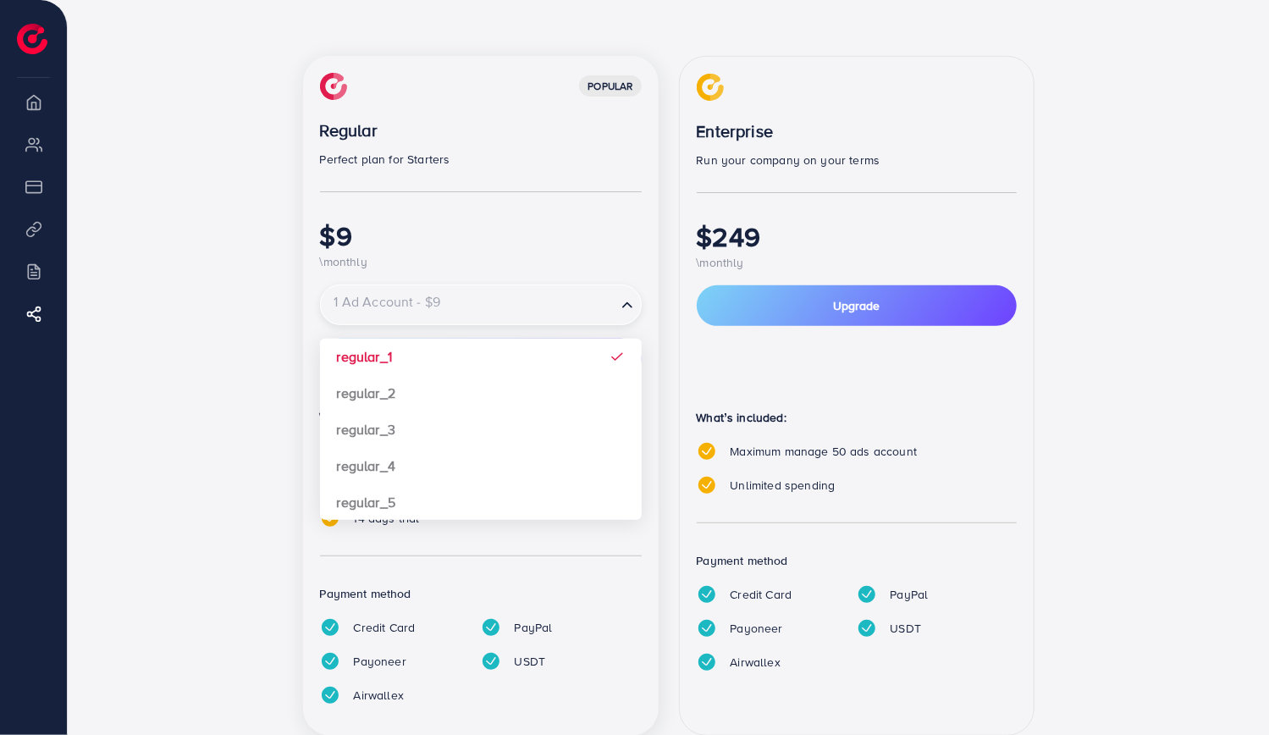
click at [435, 314] on div "1 Ad Account - $9" at bounding box center [468, 305] width 295 height 30
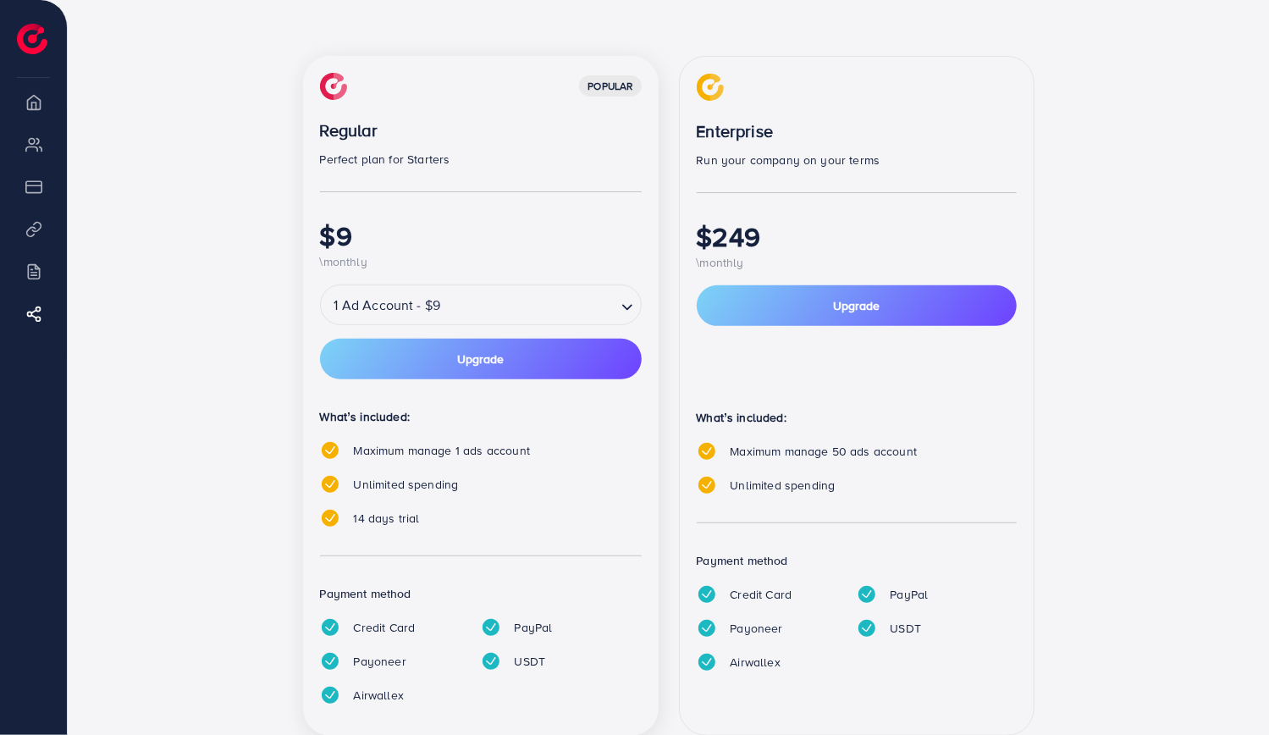
click at [121, 188] on div "Back To Billing Detail One tool for your whole sale needs. Try Ecomdy Media for…" at bounding box center [668, 313] width 1147 height 886
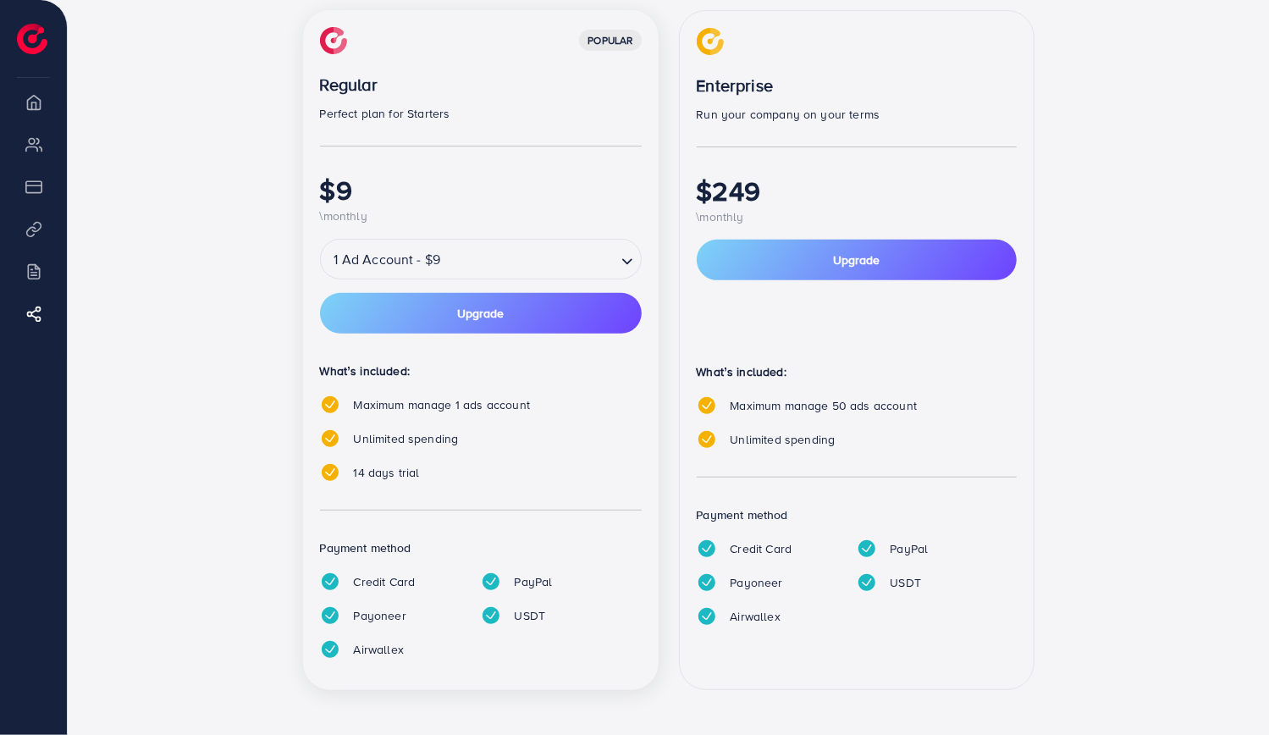
scroll to position [303, 0]
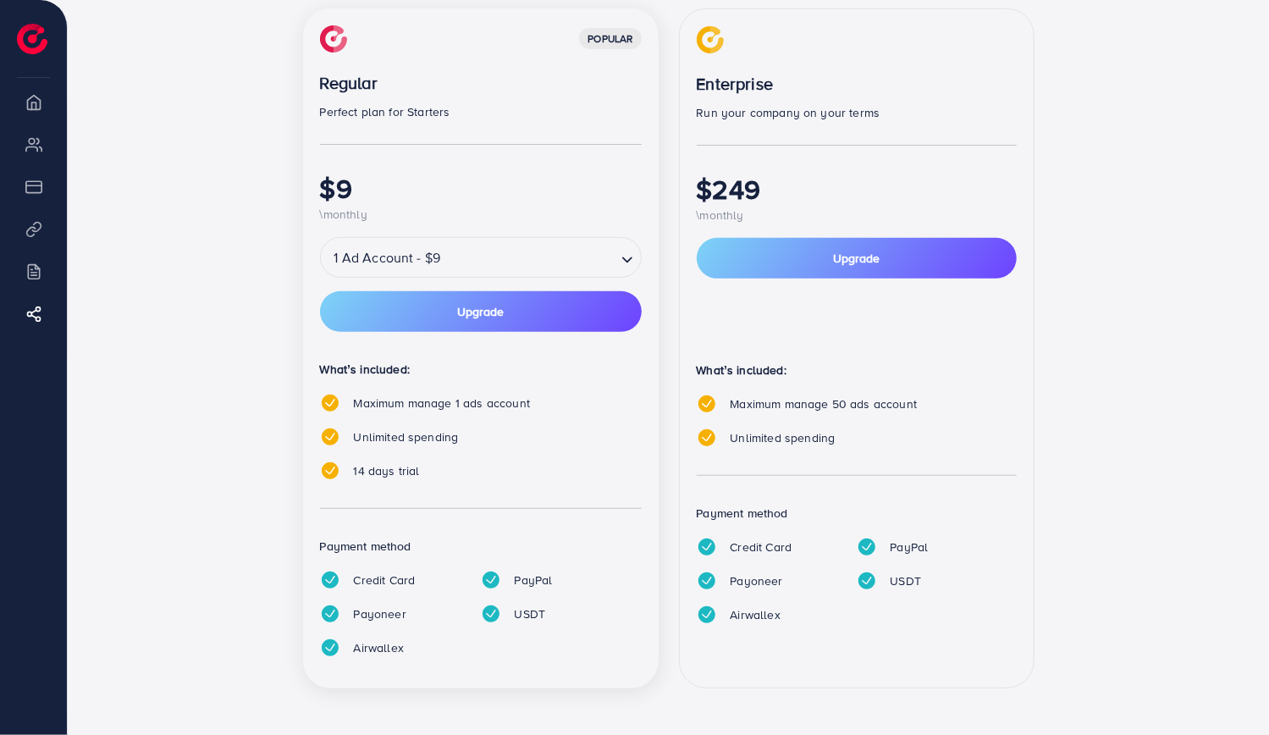
click at [601, 258] on input "Search for option" at bounding box center [529, 258] width 168 height 30
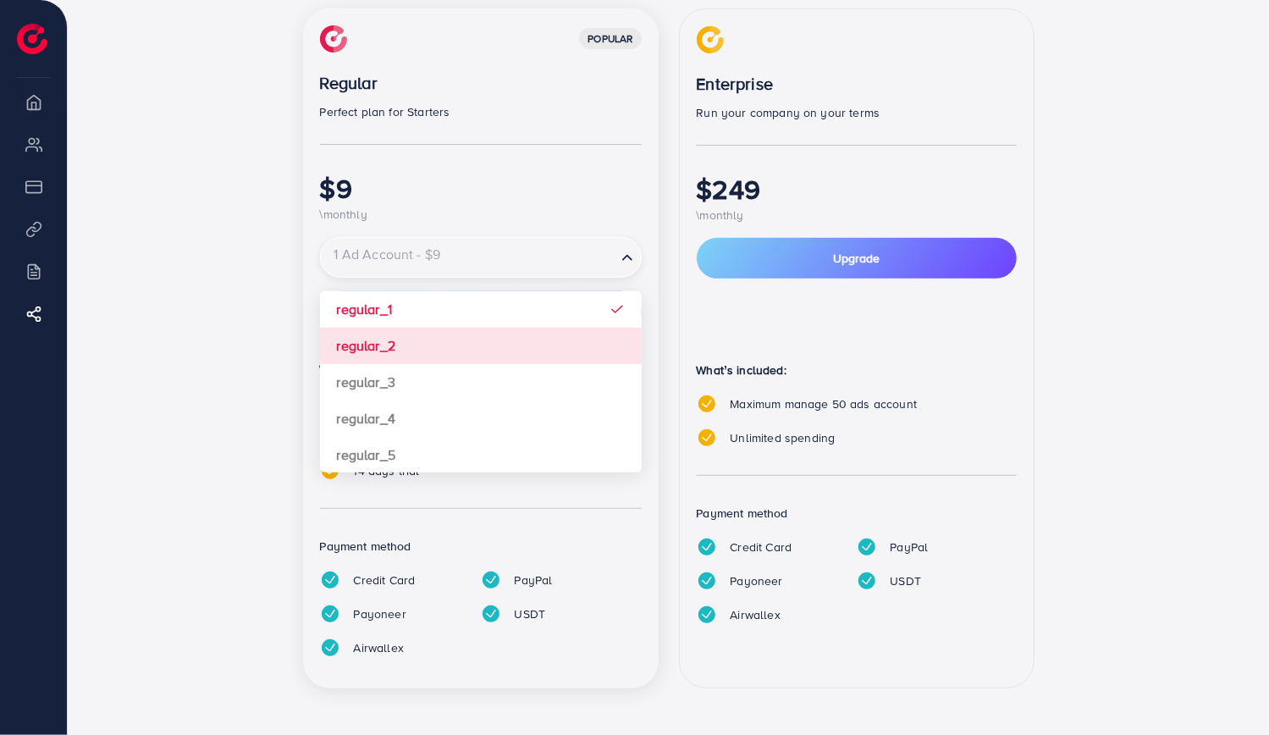
click at [391, 351] on div "popular Regular Perfect plan for Starters $9 \monthly 1 Ad Account - $9 Loading…" at bounding box center [481, 348] width 356 height 681
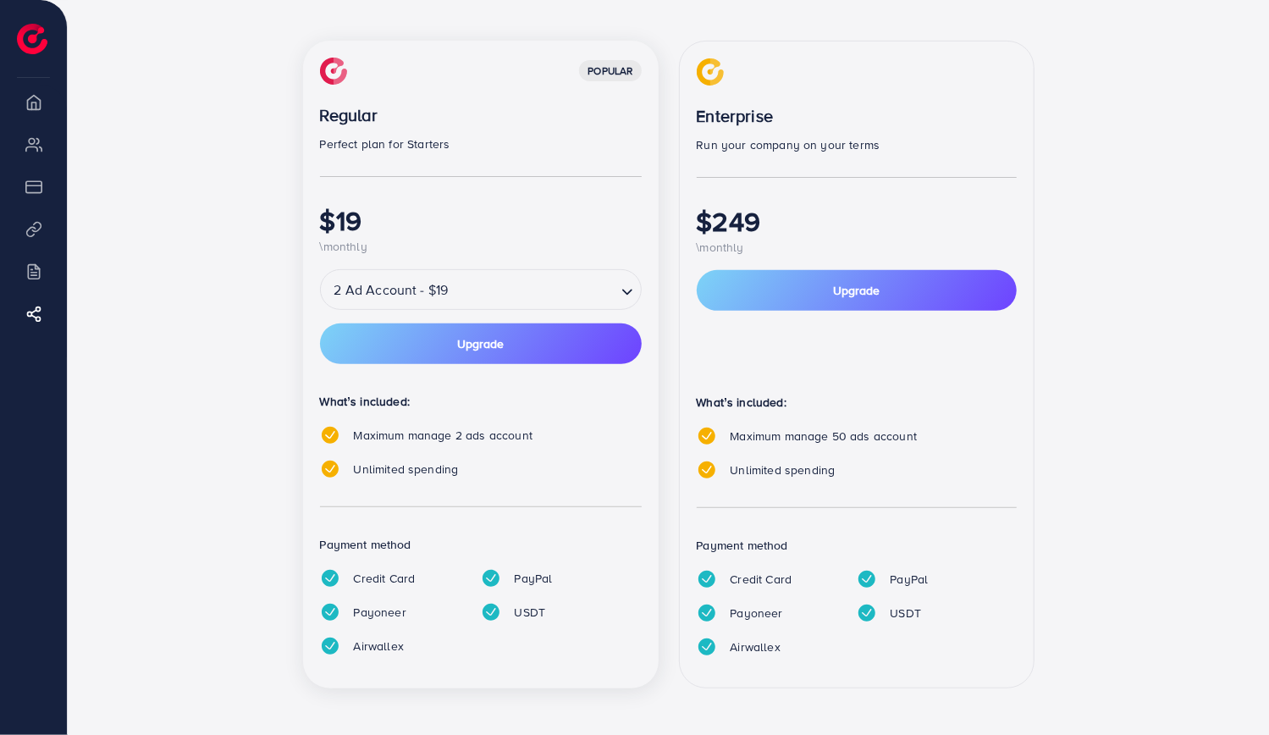
click at [528, 285] on input "Search for option" at bounding box center [533, 290] width 161 height 30
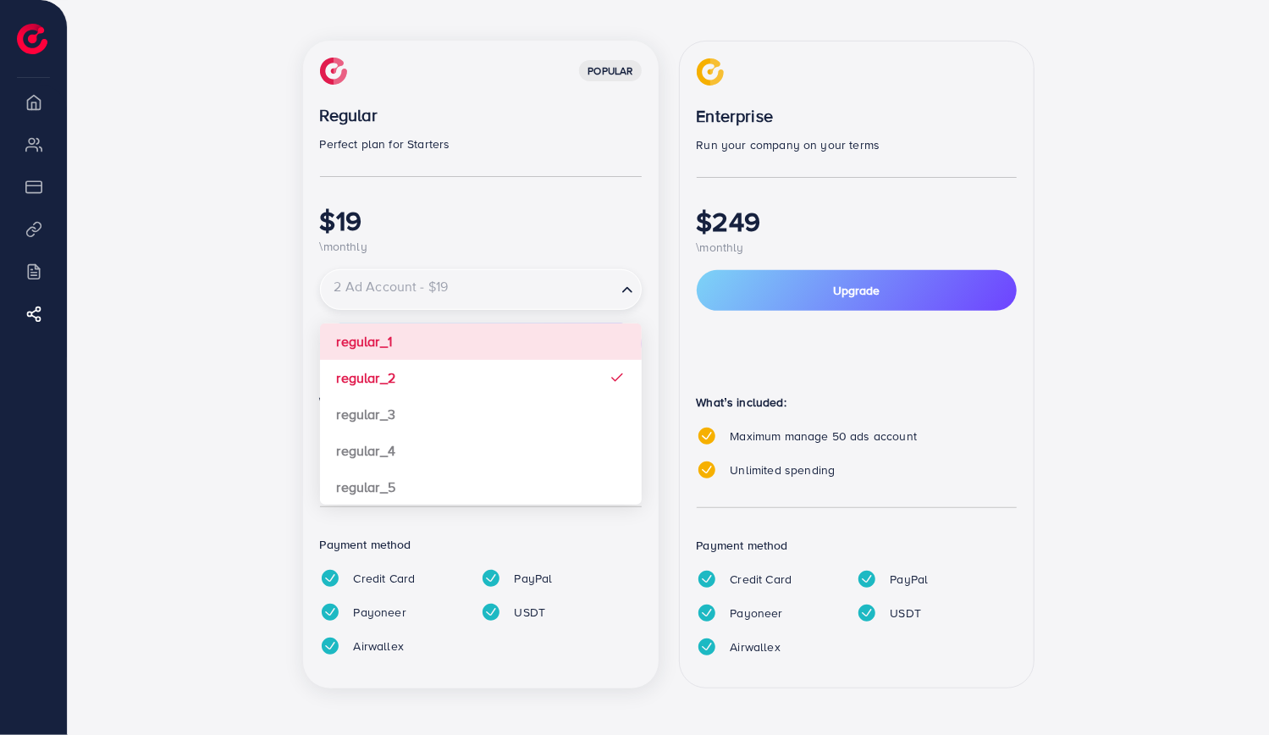
click at [437, 345] on div "popular Regular Perfect plan for Starters $19 \monthly 2 Ad Account - $19 Loadi…" at bounding box center [481, 365] width 356 height 649
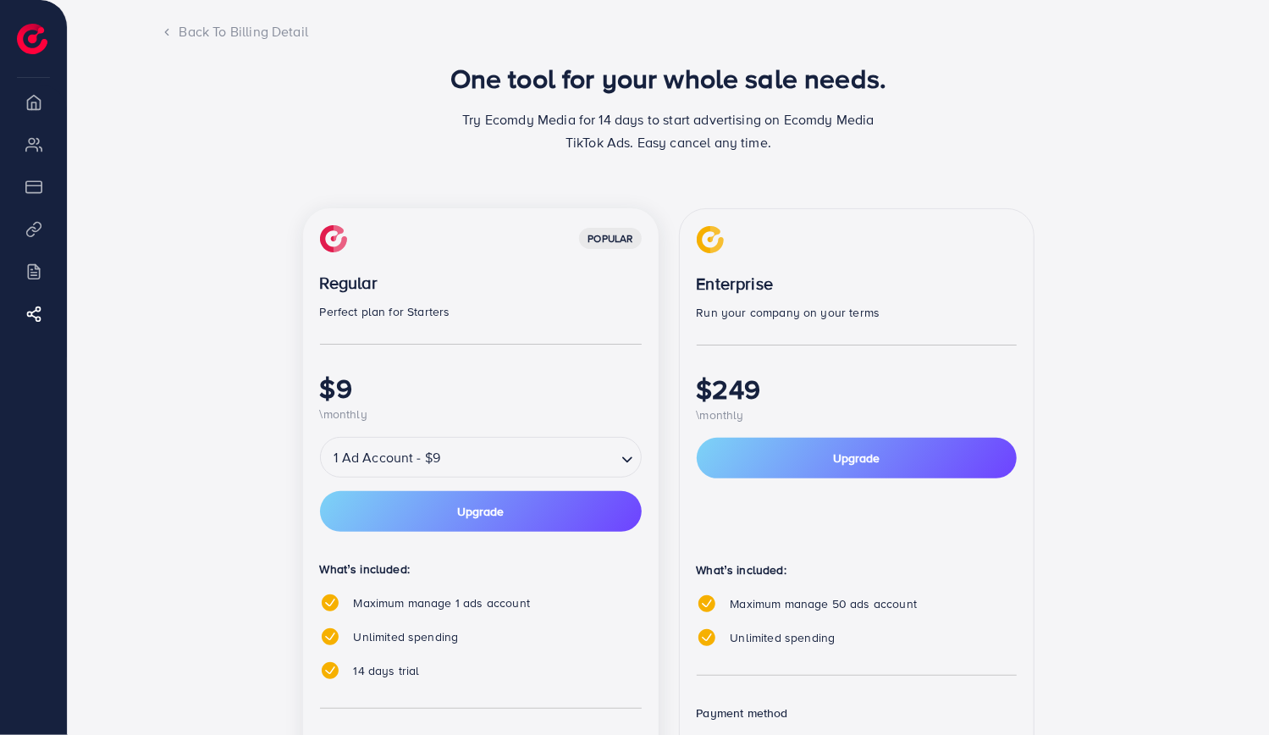
scroll to position [0, 0]
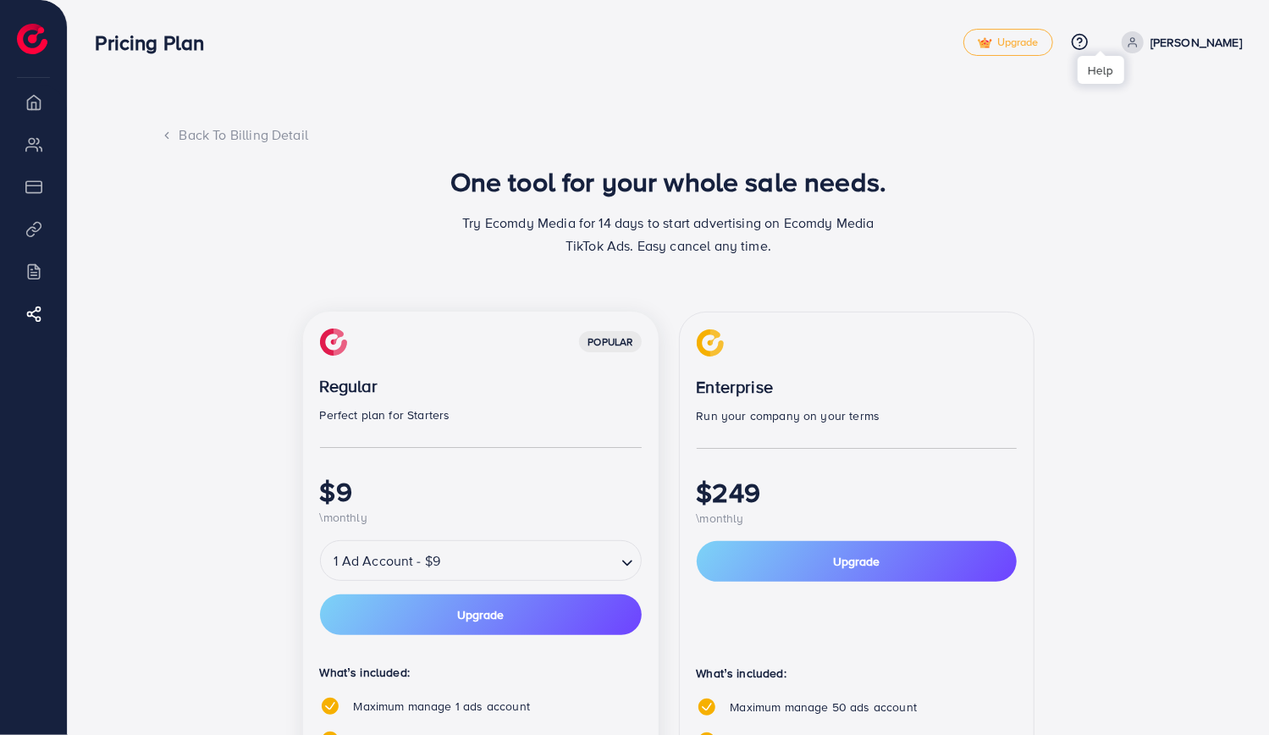
click at [1089, 34] on icon at bounding box center [1080, 42] width 18 height 18
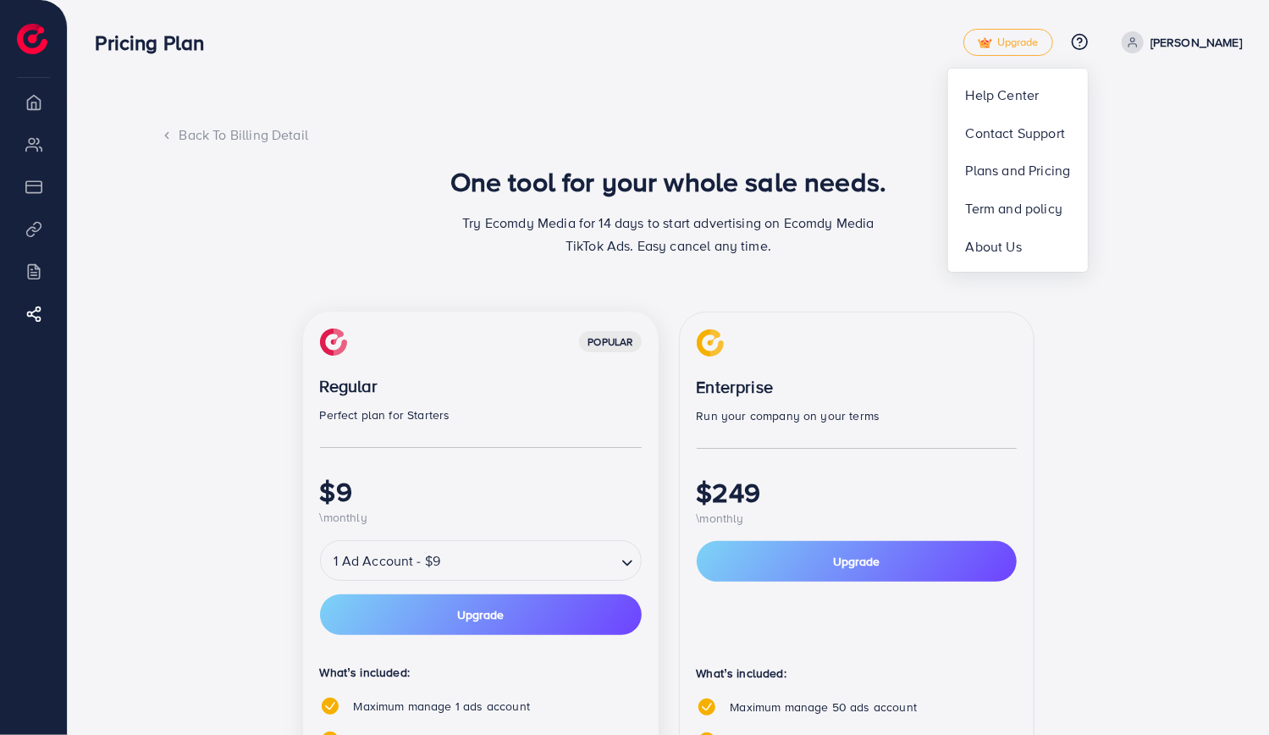
click at [1106, 351] on div "popular Regular Perfect plan for Starters $9 \monthly 1 Ad Account - $9 Loading…" at bounding box center [669, 662] width 1016 height 701
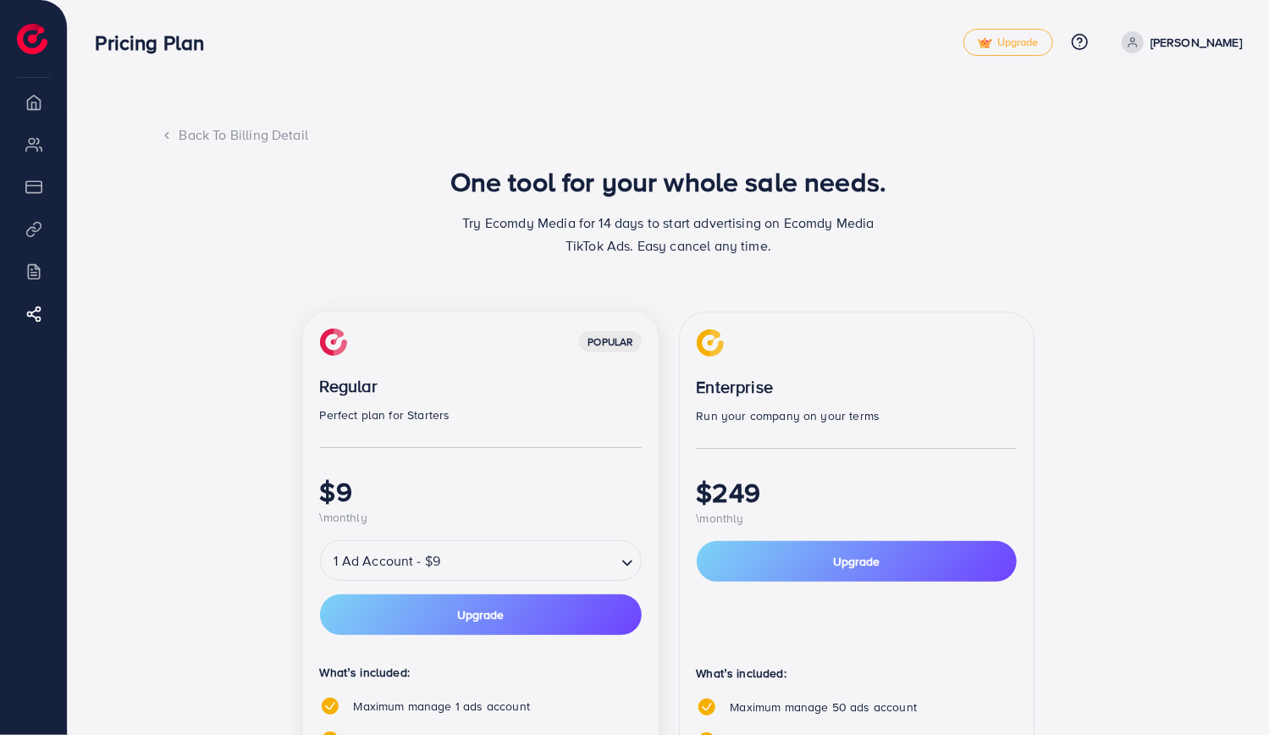
click at [183, 138] on div "Back To Billing Detail" at bounding box center [669, 134] width 1016 height 19
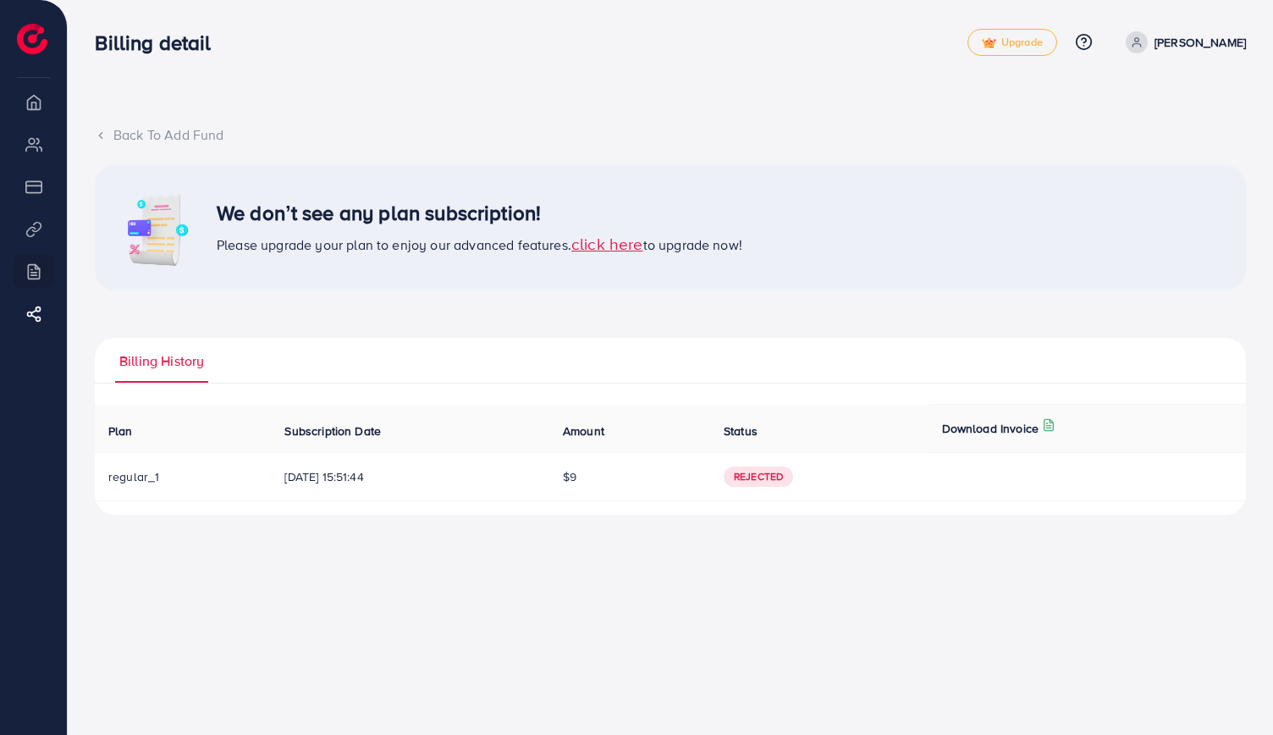
click at [181, 364] on span "Billing History" at bounding box center [161, 360] width 85 height 19
click at [782, 481] on span "Rejected" at bounding box center [758, 477] width 69 height 20
click at [787, 478] on span "Rejected" at bounding box center [758, 477] width 69 height 20
click at [772, 476] on span "Rejected" at bounding box center [758, 477] width 69 height 20
click at [577, 468] on span "$9" at bounding box center [570, 476] width 14 height 17
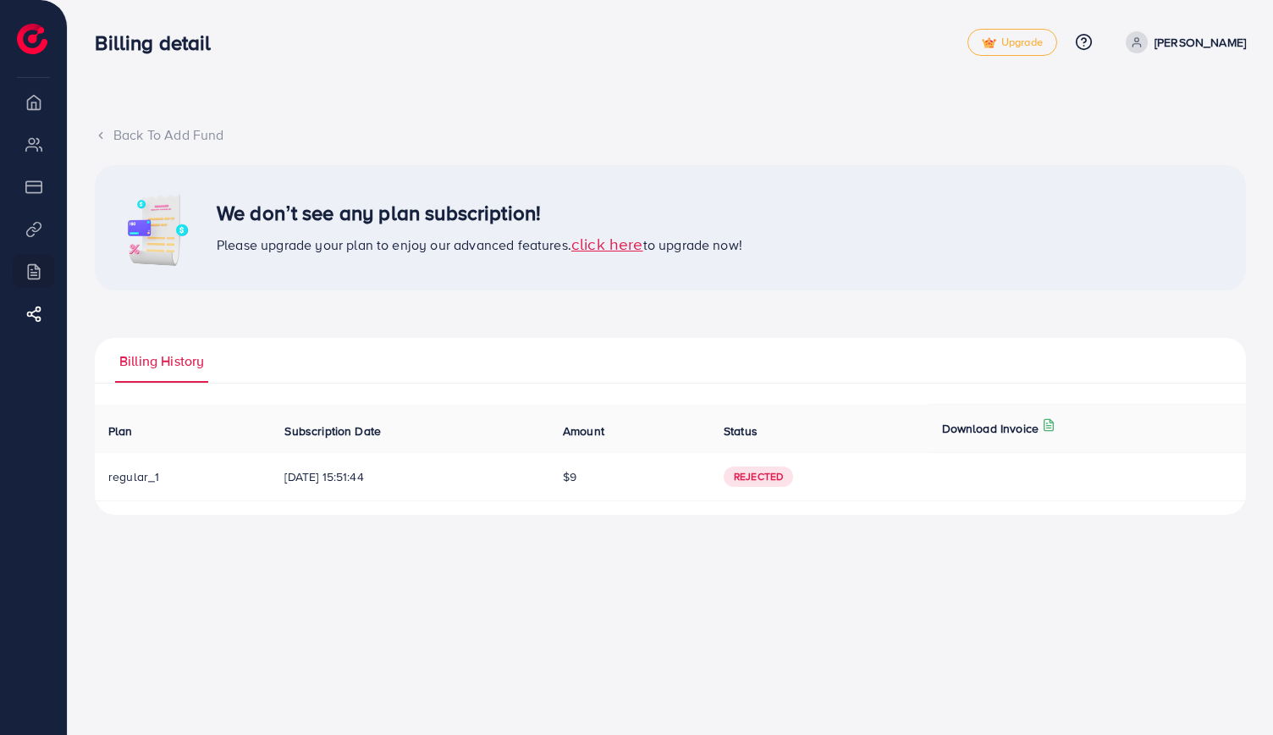
click at [152, 151] on div "Back To Add Fund We don’t see any plan subscription! Please upgrade your plan t…" at bounding box center [670, 319] width 1151 height 389
click at [159, 135] on div "Back To Add Fund" at bounding box center [670, 134] width 1151 height 19
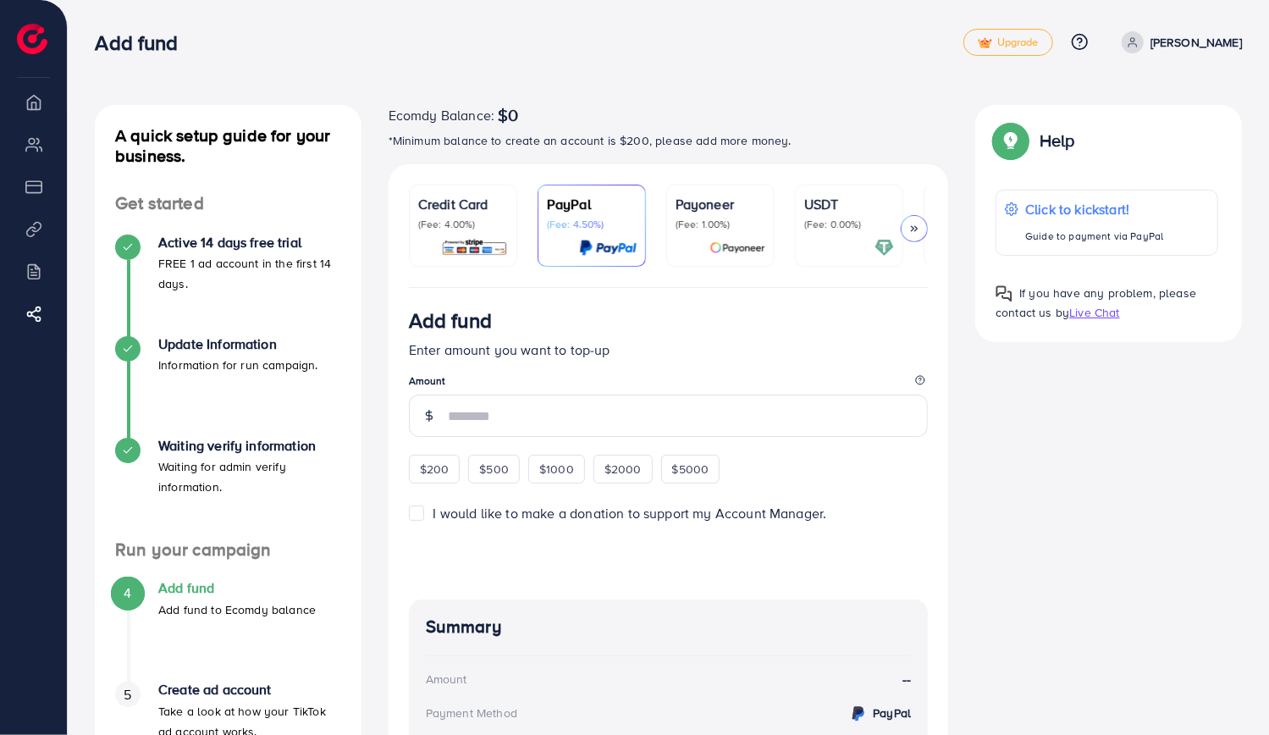
click at [458, 202] on p "Credit Card" at bounding box center [463, 204] width 90 height 20
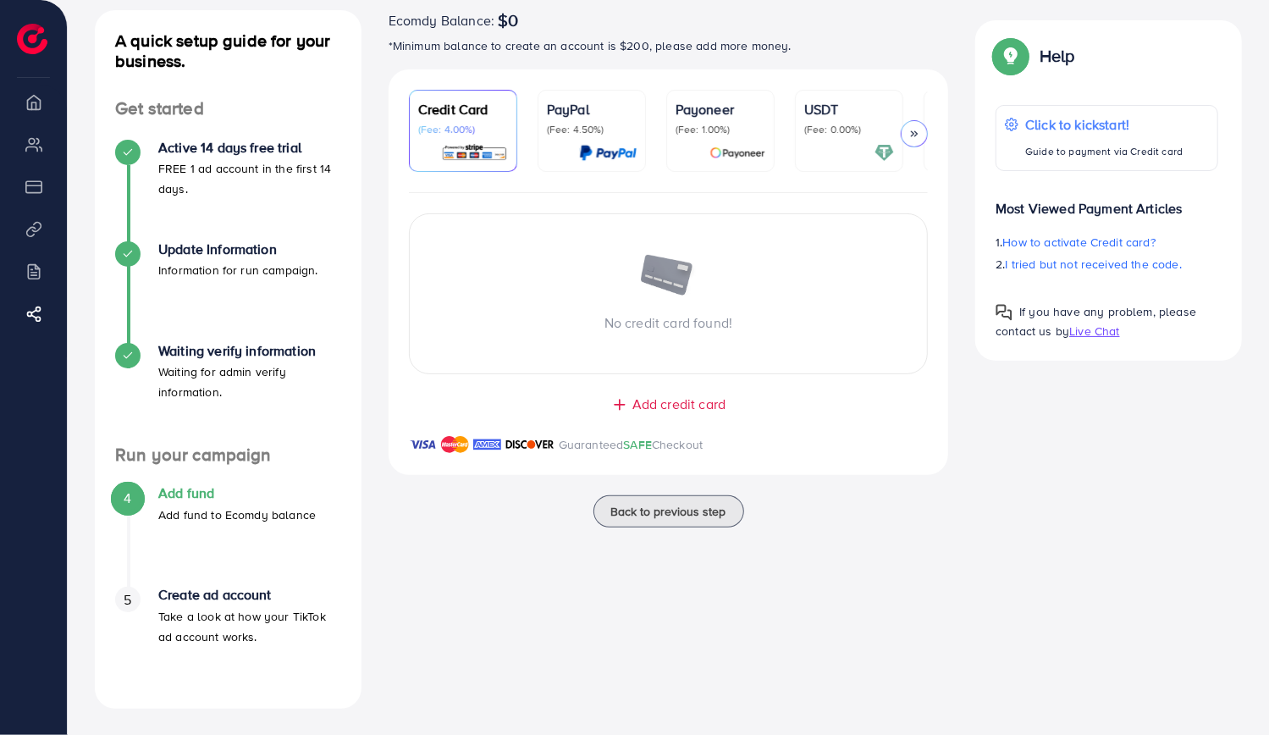
scroll to position [96, 0]
click at [714, 408] on span "Add credit card" at bounding box center [678, 403] width 93 height 19
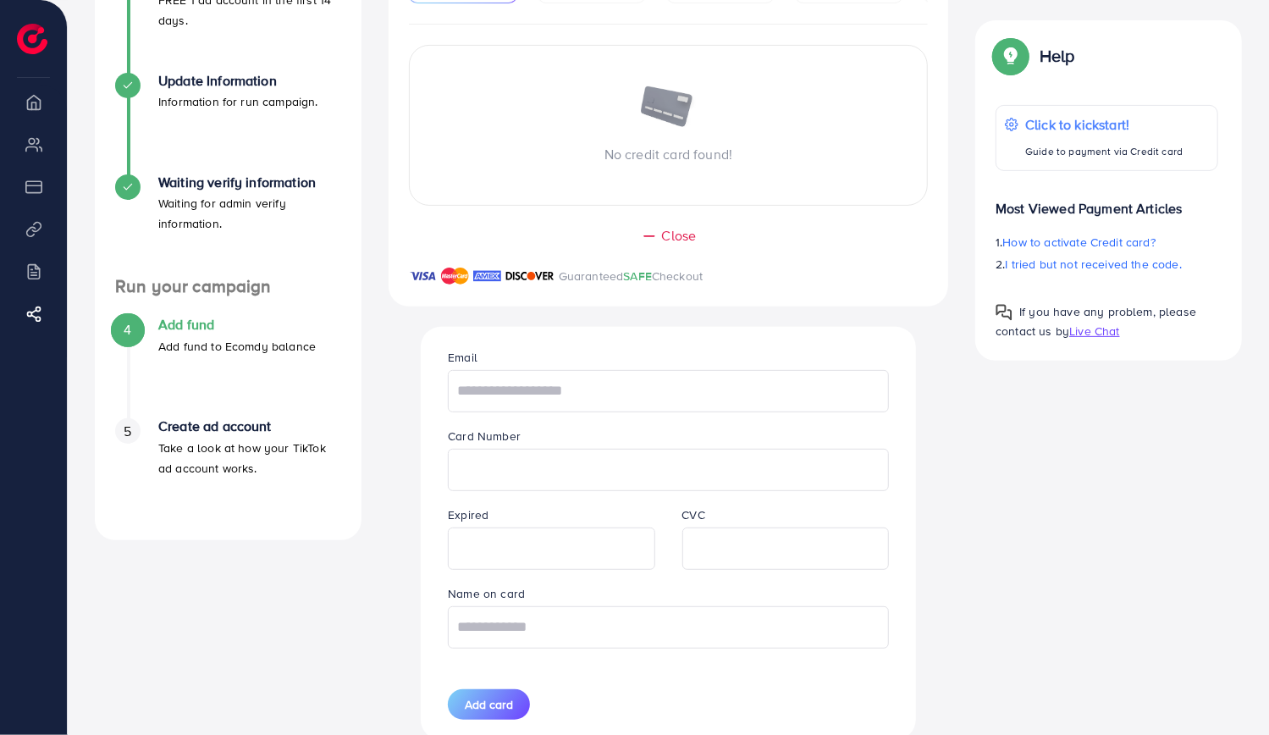
scroll to position [339, 0]
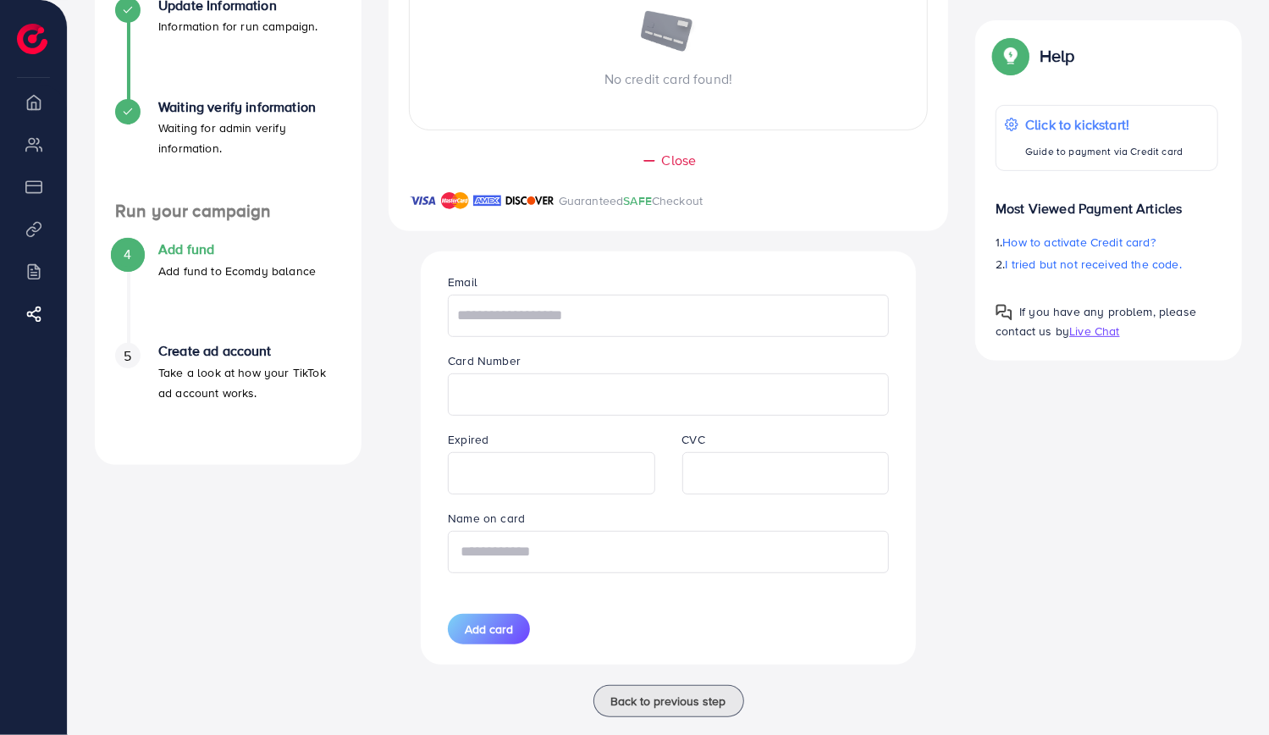
type input "**********"
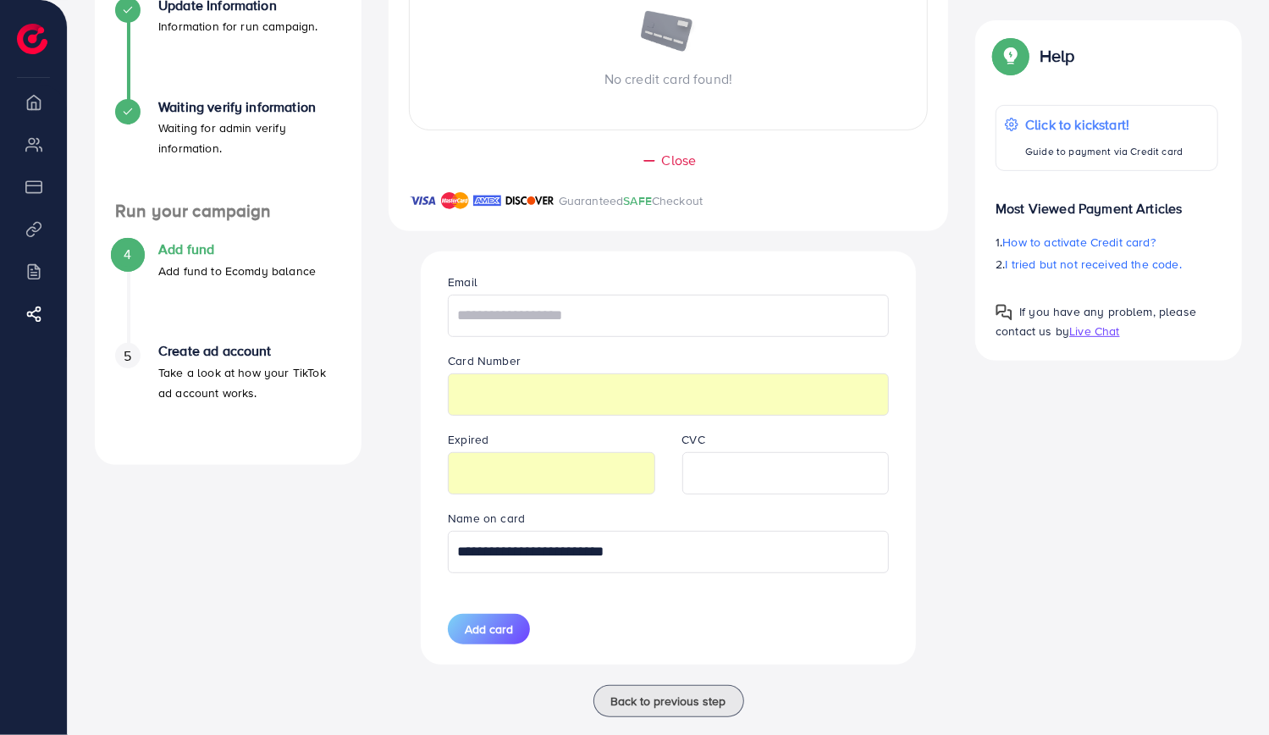
click at [1148, 564] on div "A quick setup guide for your business. Get started Active 14 days free trial FR…" at bounding box center [668, 251] width 1174 height 971
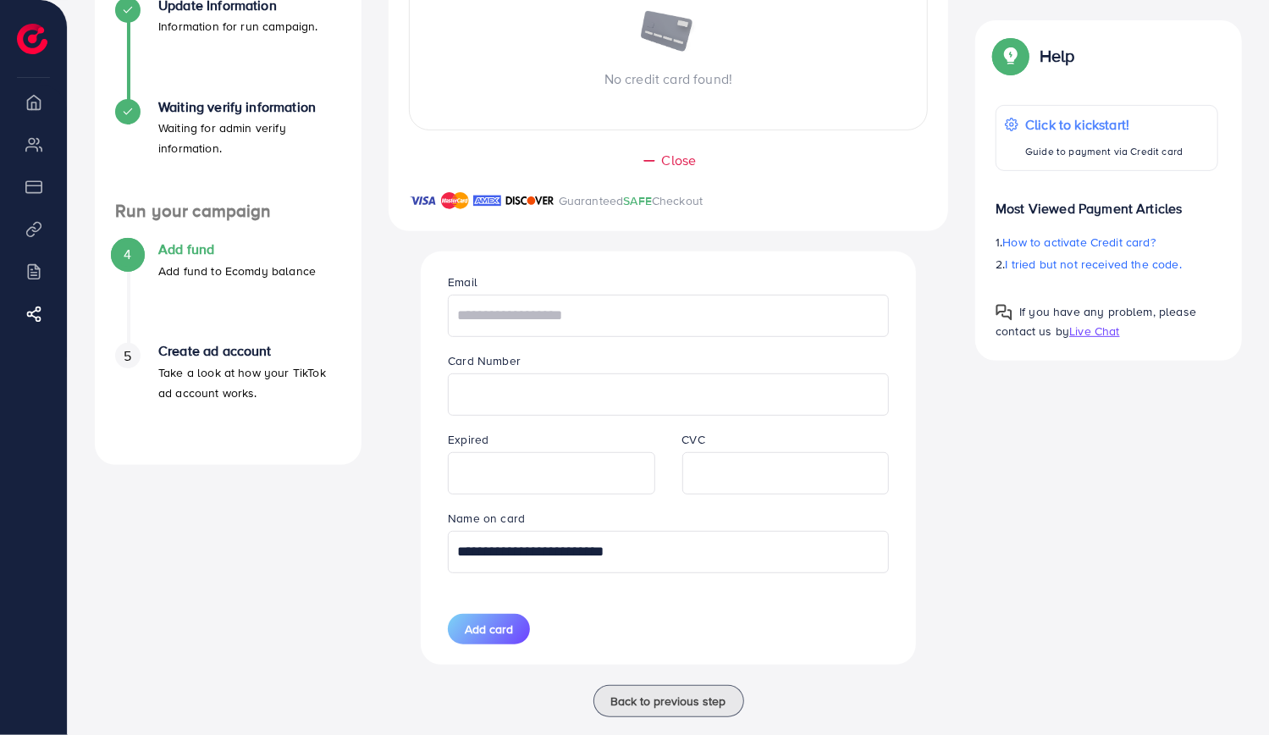
click at [711, 556] on input "**********" at bounding box center [668, 552] width 441 height 42
click at [975, 526] on div "A quick setup guide for your business. Get started Active 14 days free trial FR…" at bounding box center [668, 251] width 1174 height 971
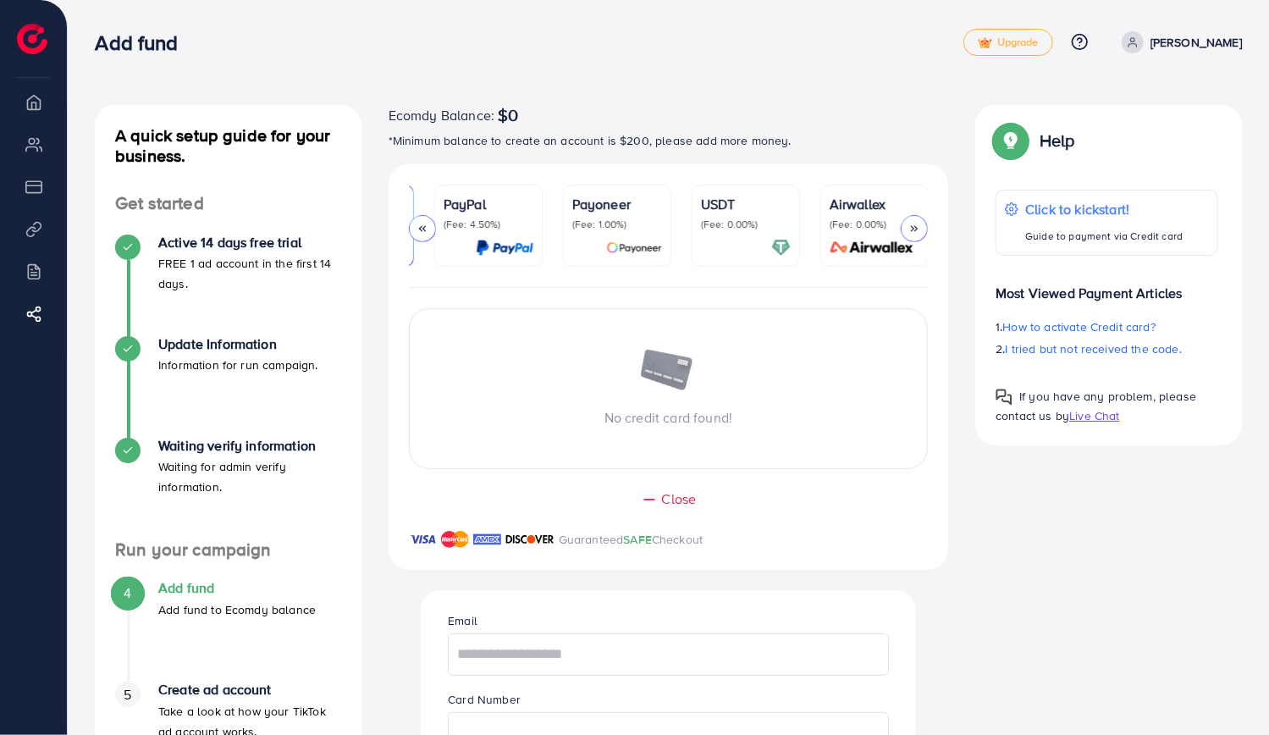
scroll to position [0, 0]
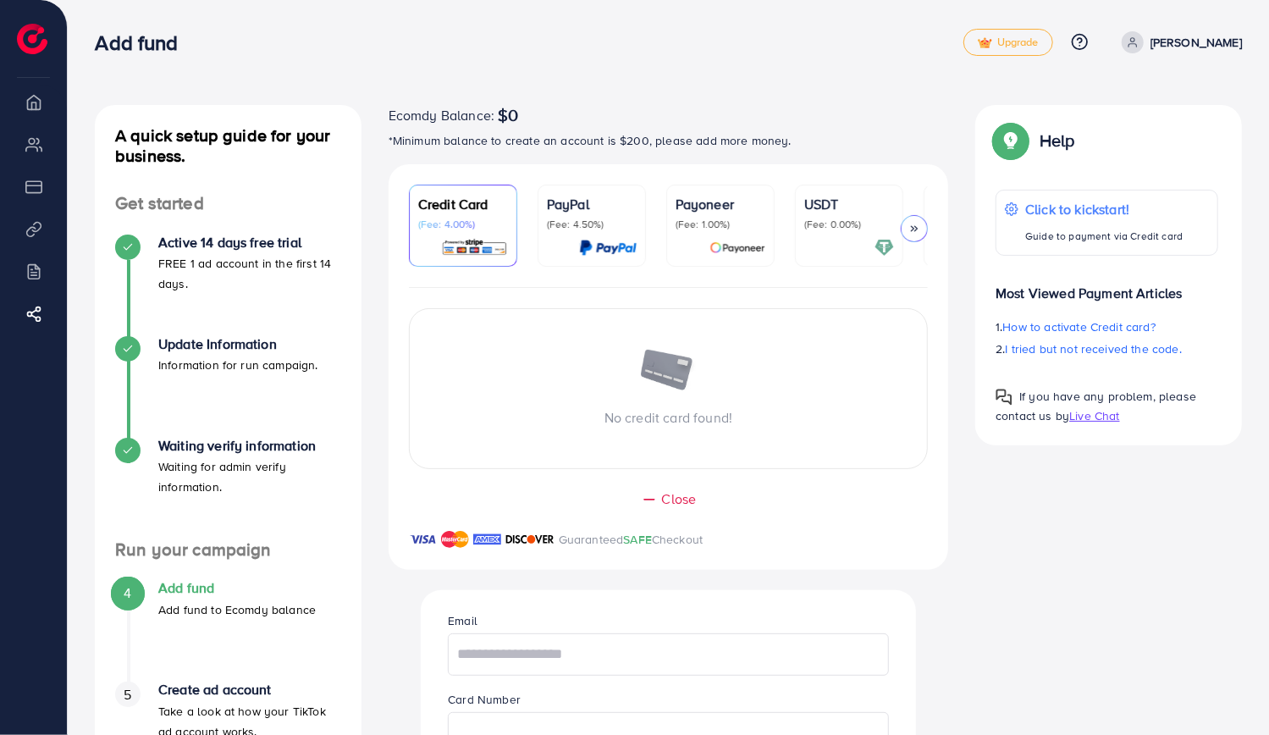
click at [571, 207] on p "PayPal" at bounding box center [592, 204] width 90 height 20
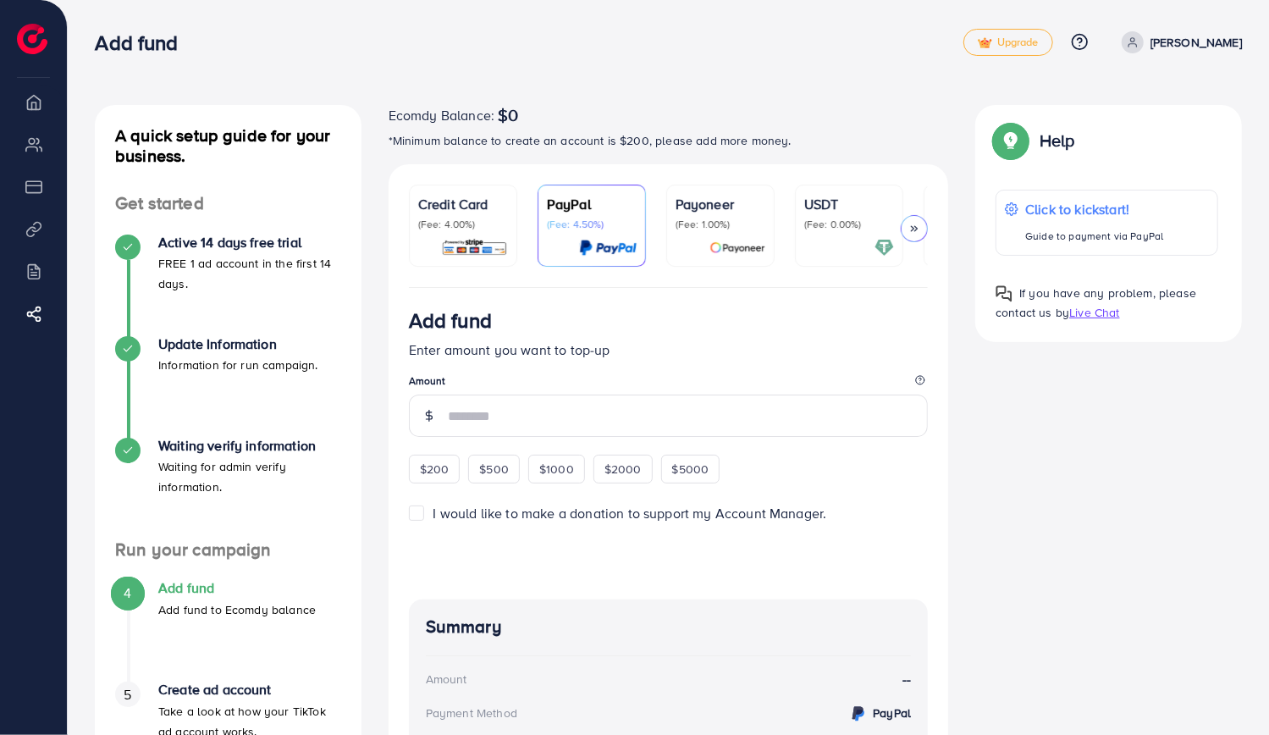
click at [718, 213] on p "Payoneer" at bounding box center [721, 204] width 90 height 20
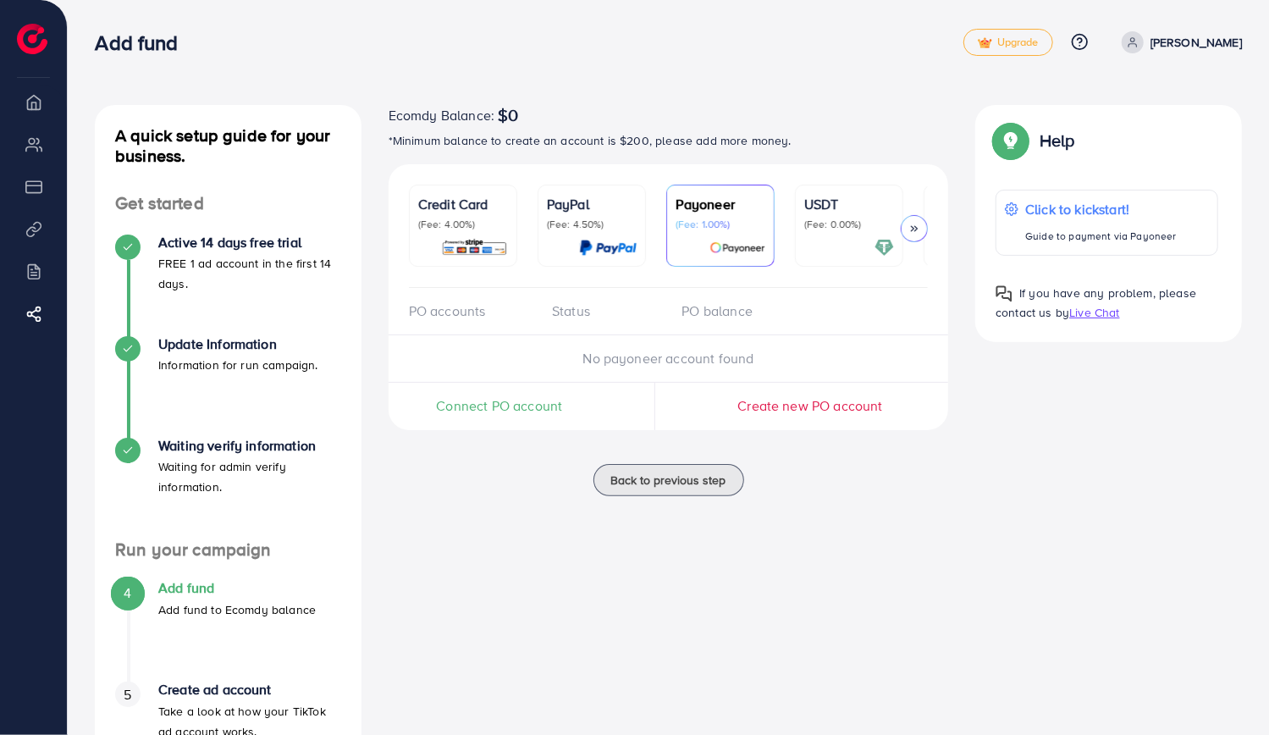
click at [782, 210] on ul "Credit Card (Fee: 4.00%) PayPal (Fee: 4.50%) Payoneer (Fee: 1.00%) USDT (Fee: 0…" at bounding box center [669, 236] width 520 height 103
click at [811, 202] on p "USDT" at bounding box center [849, 204] width 90 height 20
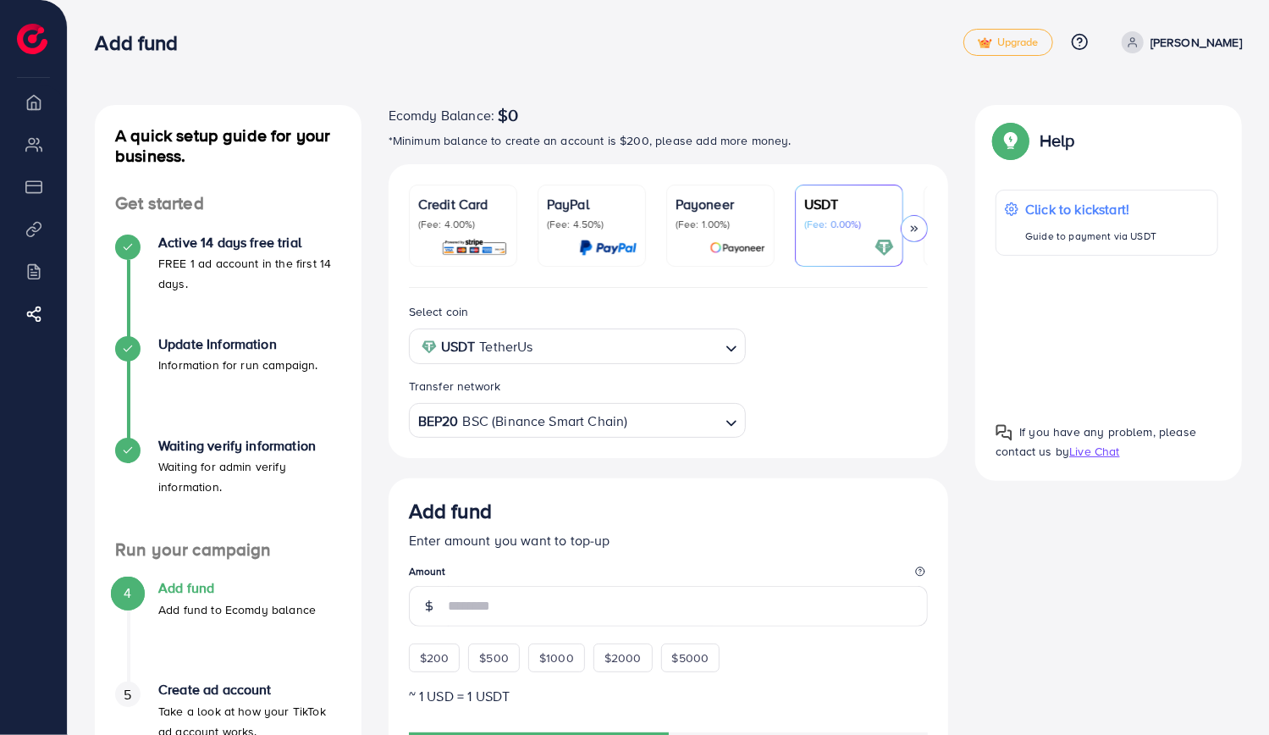
click at [699, 207] on p "Payoneer" at bounding box center [721, 204] width 90 height 20
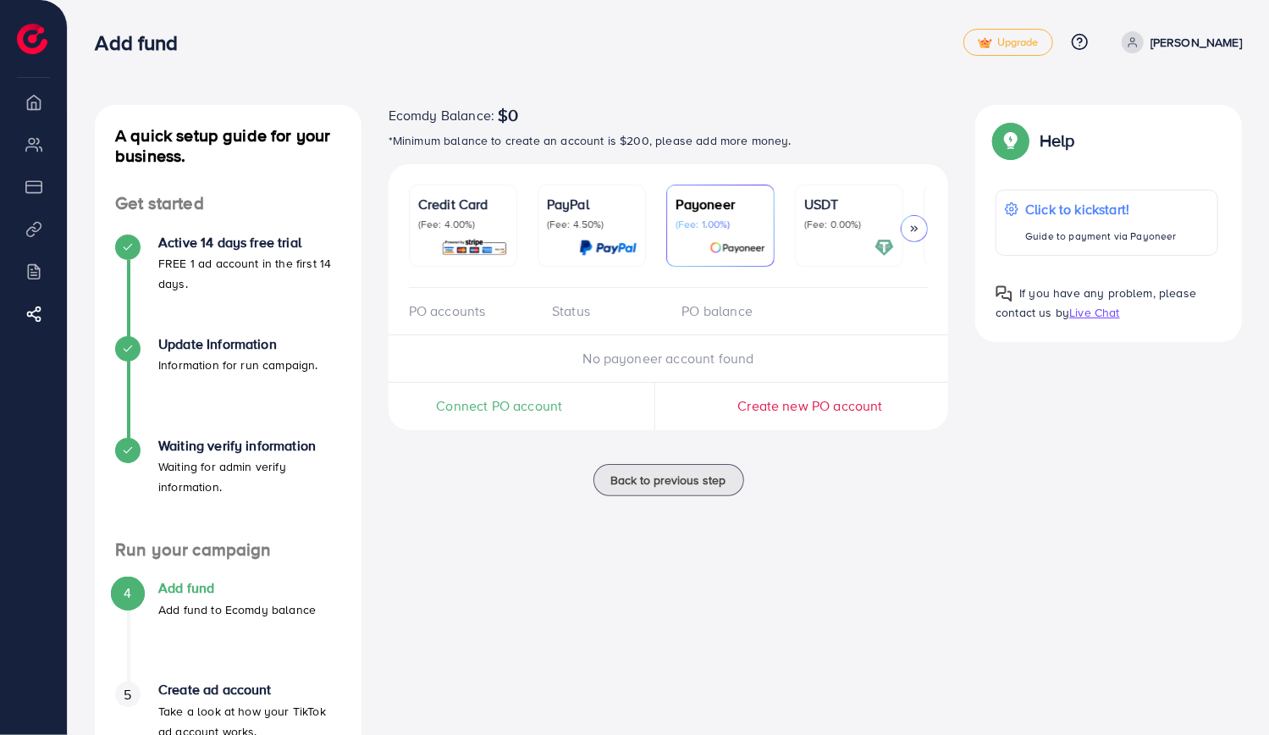
click at [620, 218] on p "(Fee: 4.50%)" at bounding box center [592, 225] width 90 height 14
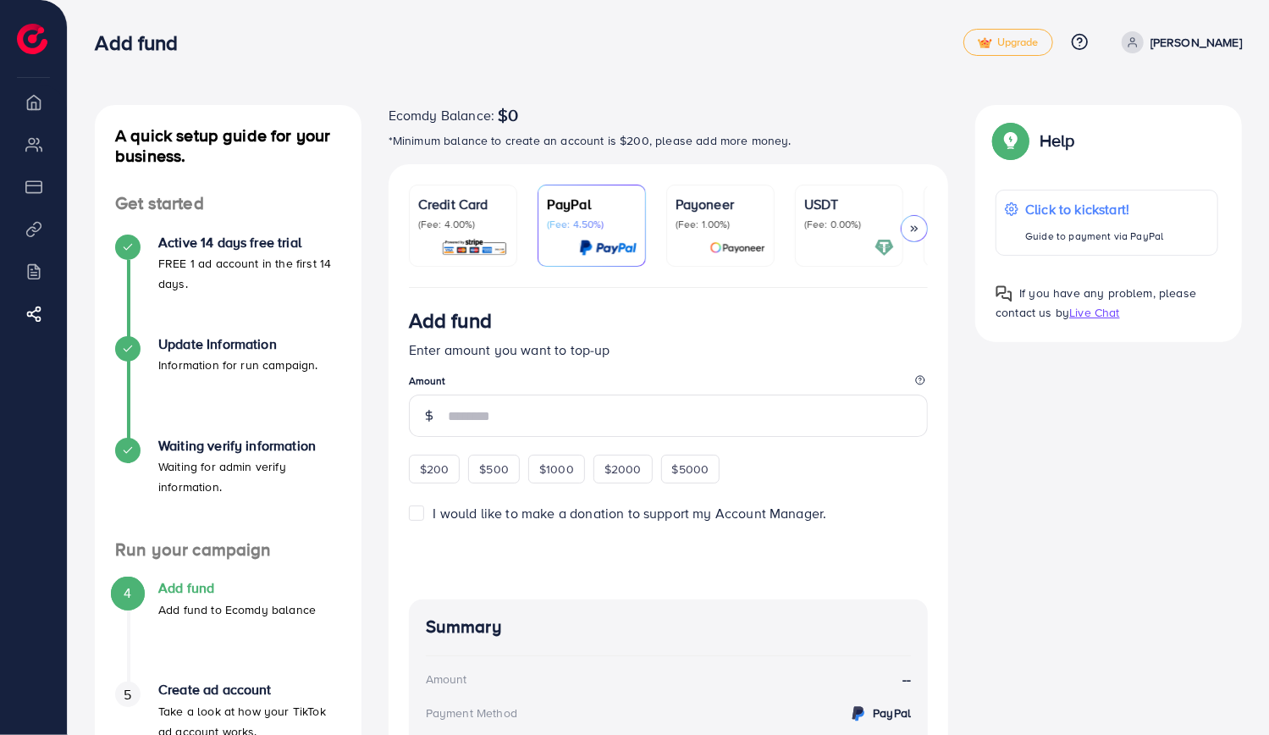
click at [472, 209] on p "Credit Card" at bounding box center [463, 204] width 90 height 20
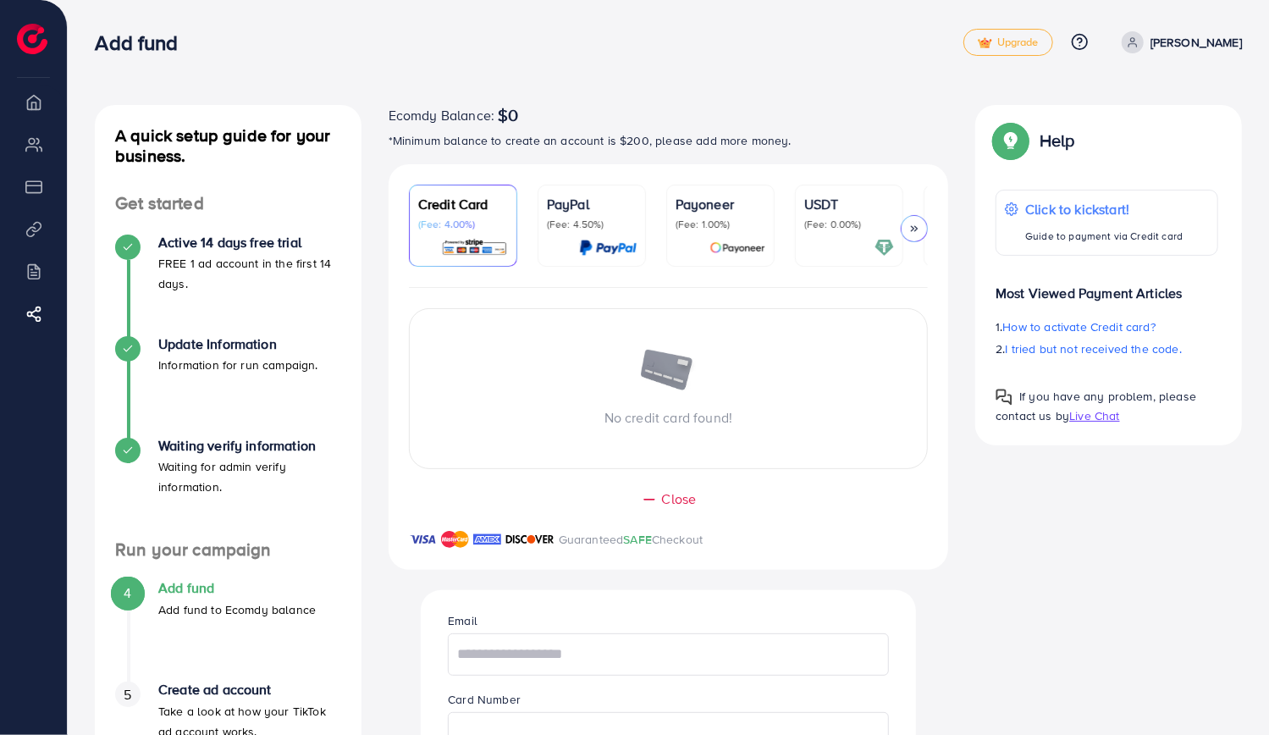
click at [660, 112] on div "Ecomdy Balance: $0" at bounding box center [669, 115] width 560 height 20
click at [825, 204] on p "USDT" at bounding box center [849, 204] width 90 height 20
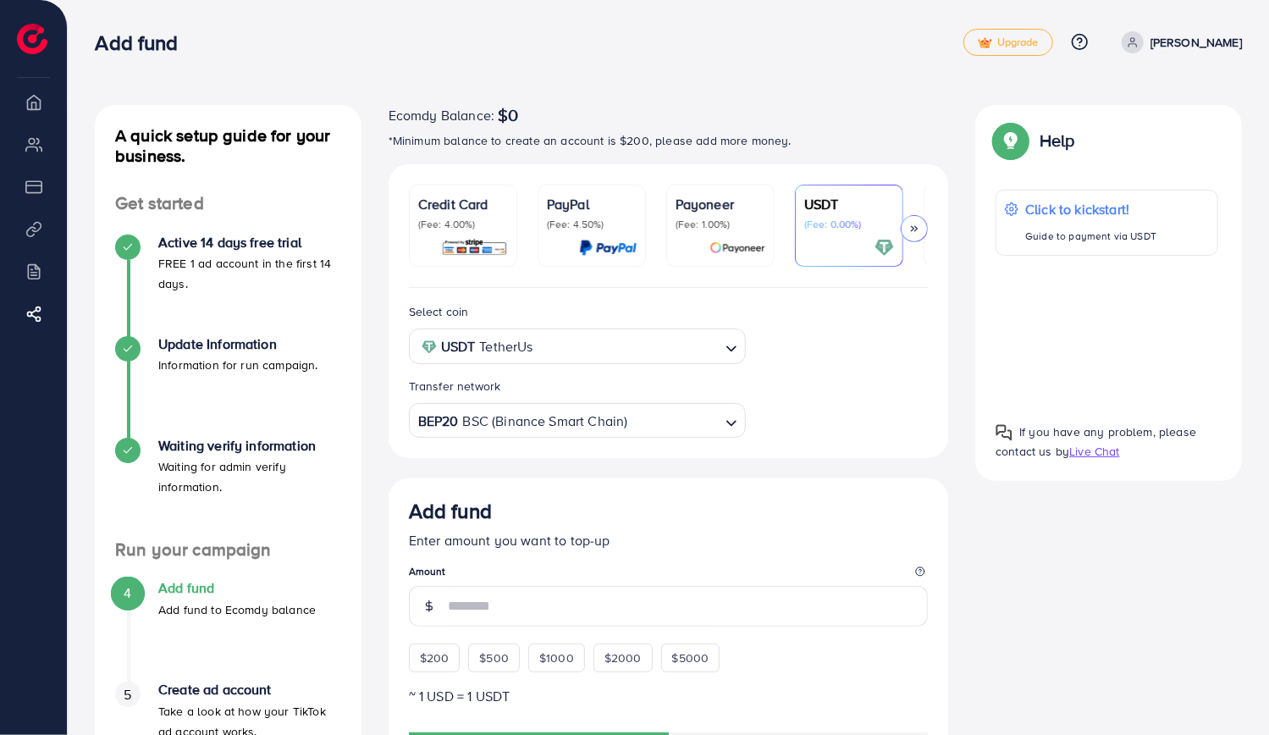
click at [735, 204] on p "Payoneer" at bounding box center [721, 204] width 90 height 20
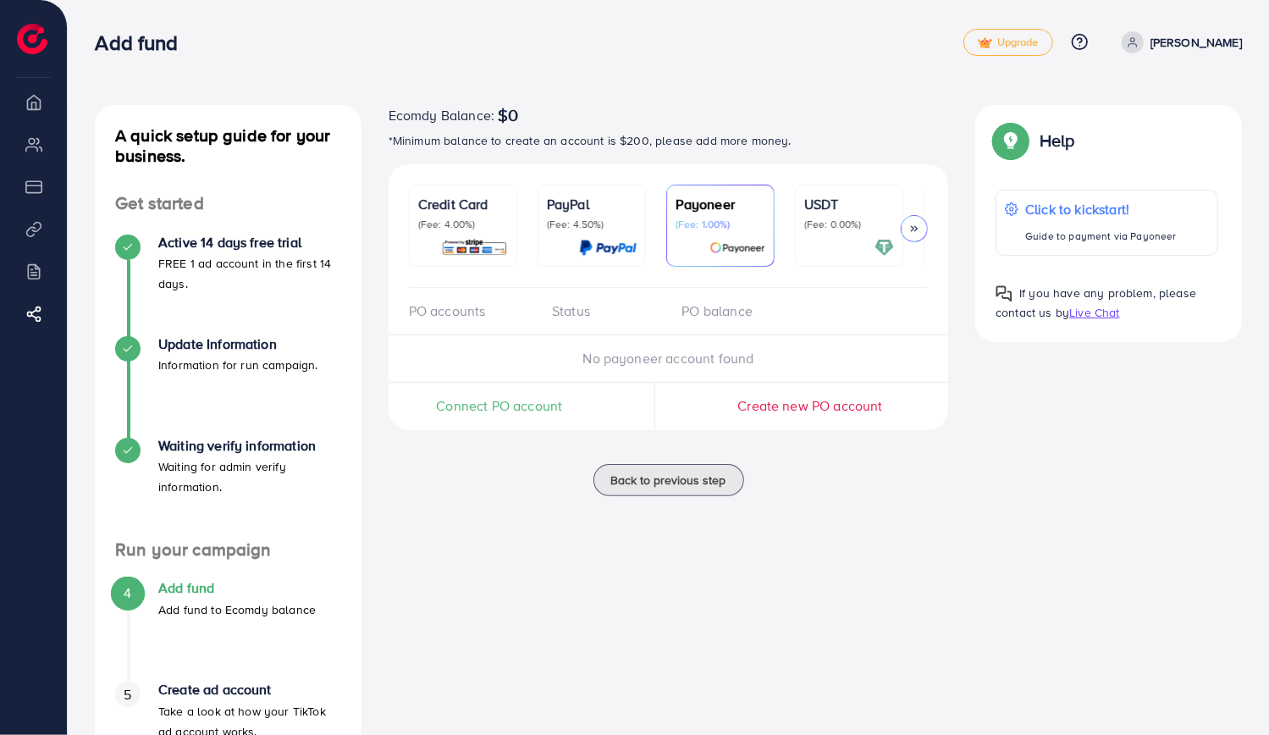
click at [605, 209] on p "PayPal" at bounding box center [592, 204] width 90 height 20
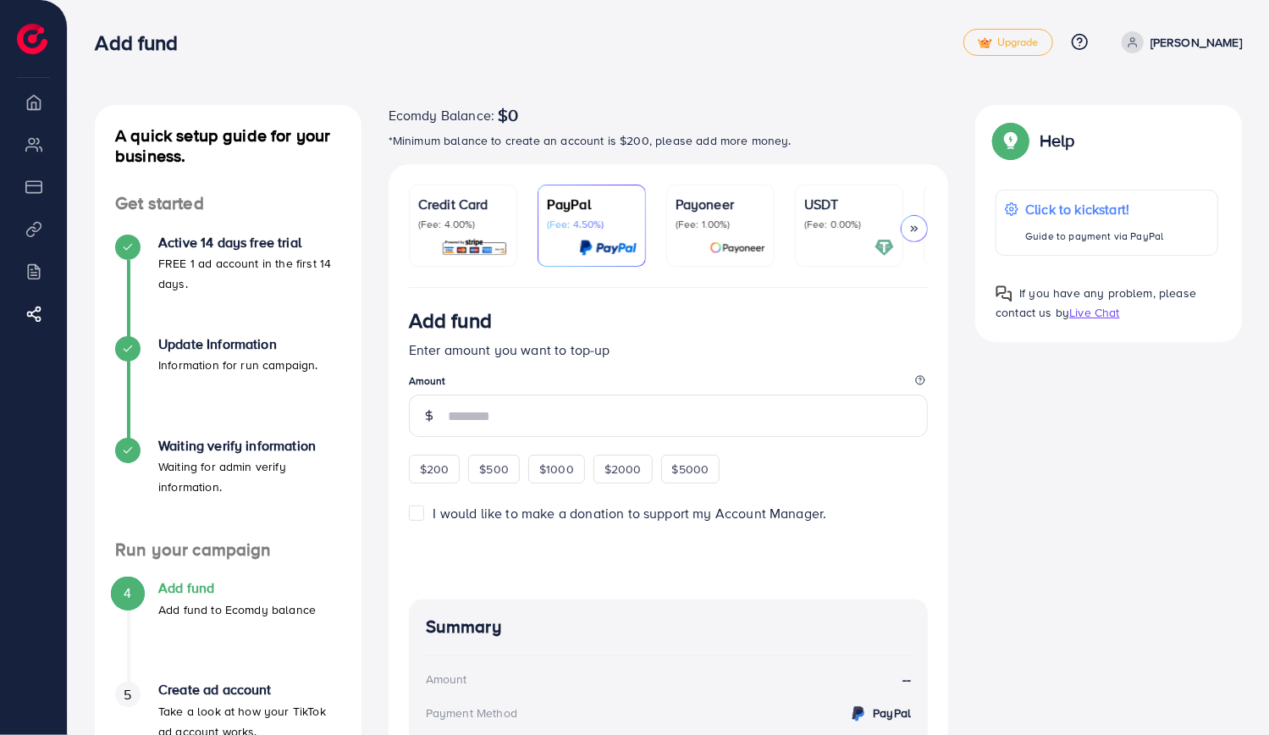
click at [450, 208] on p "Credit Card" at bounding box center [463, 204] width 90 height 20
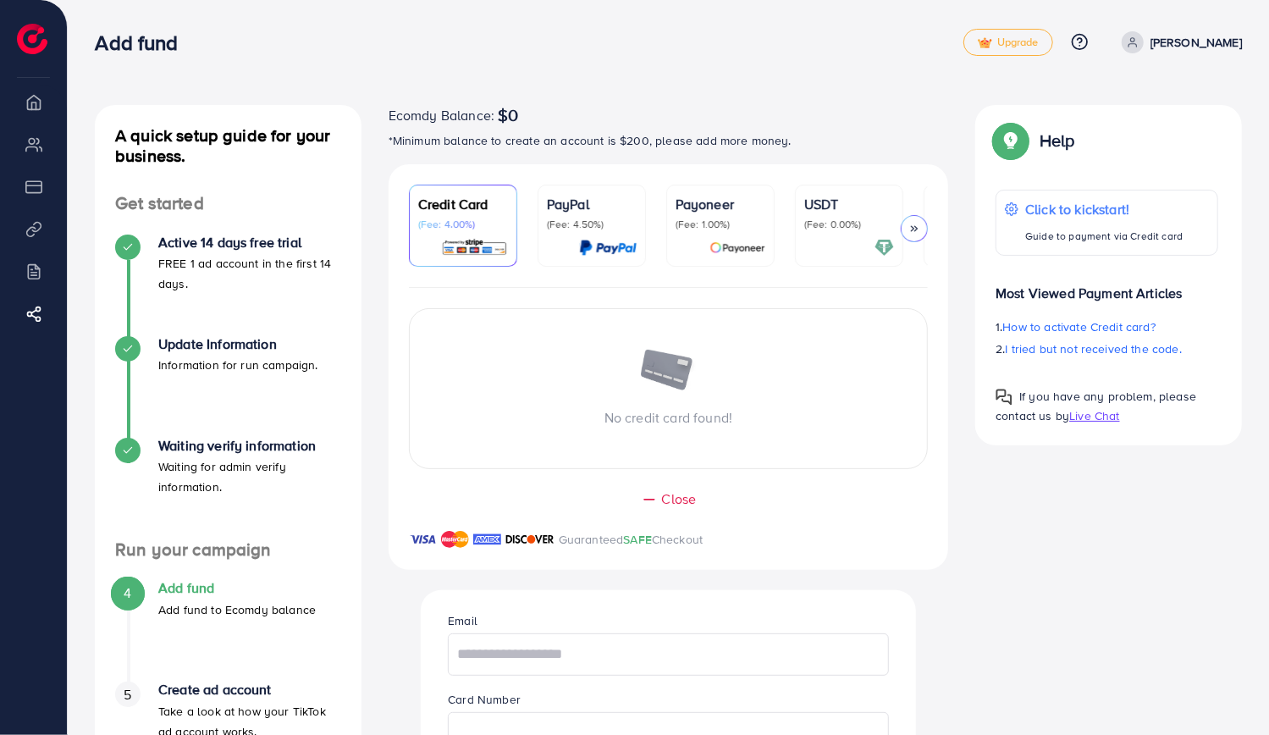
click at [809, 77] on div "A quick setup guide for your business. Get started Active 14 days free trial FR…" at bounding box center [668, 551] width 1201 height 1103
